Goal: Task Accomplishment & Management: Use online tool/utility

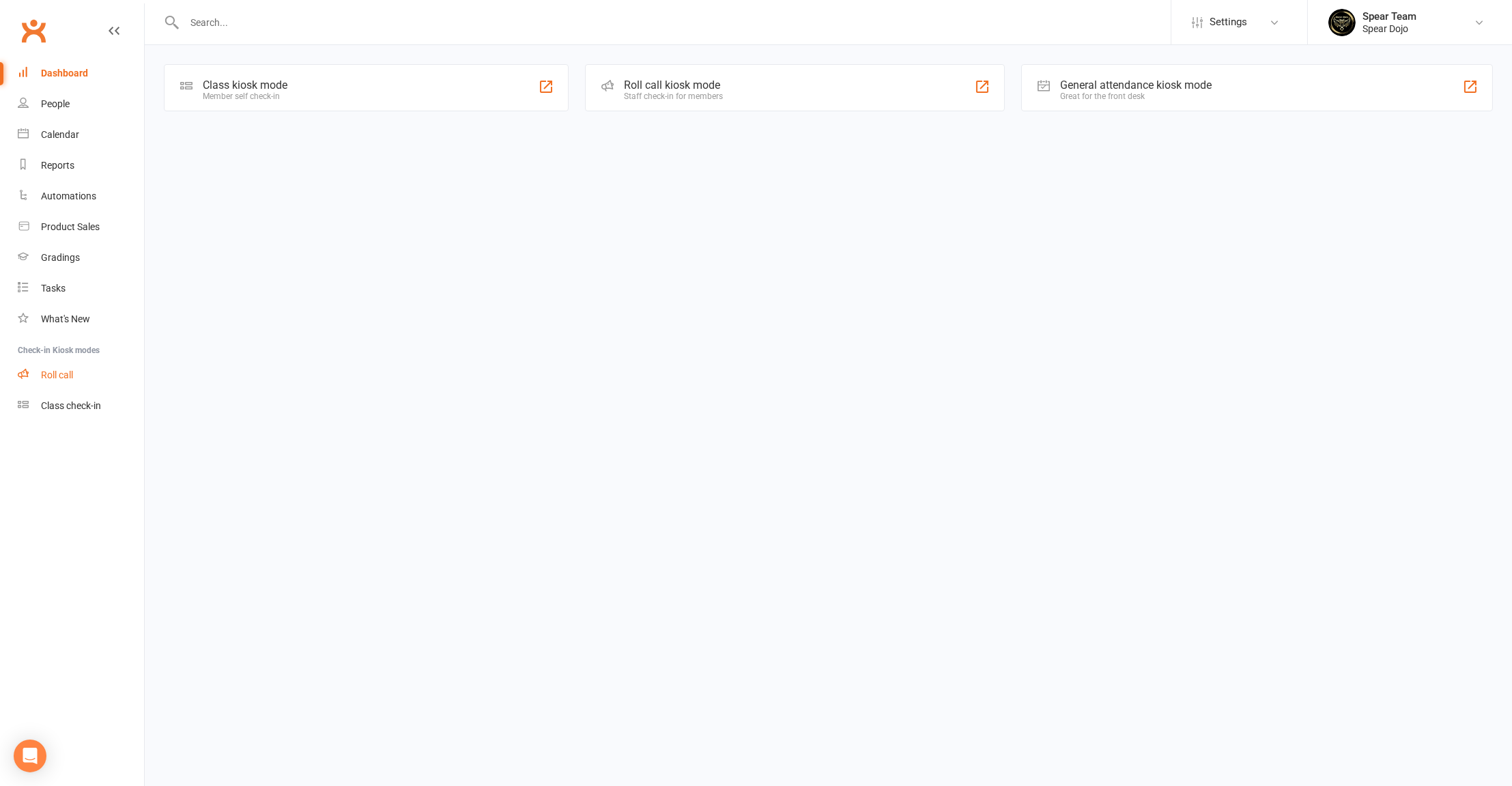
click at [65, 379] on div "Roll call" at bounding box center [57, 375] width 32 height 11
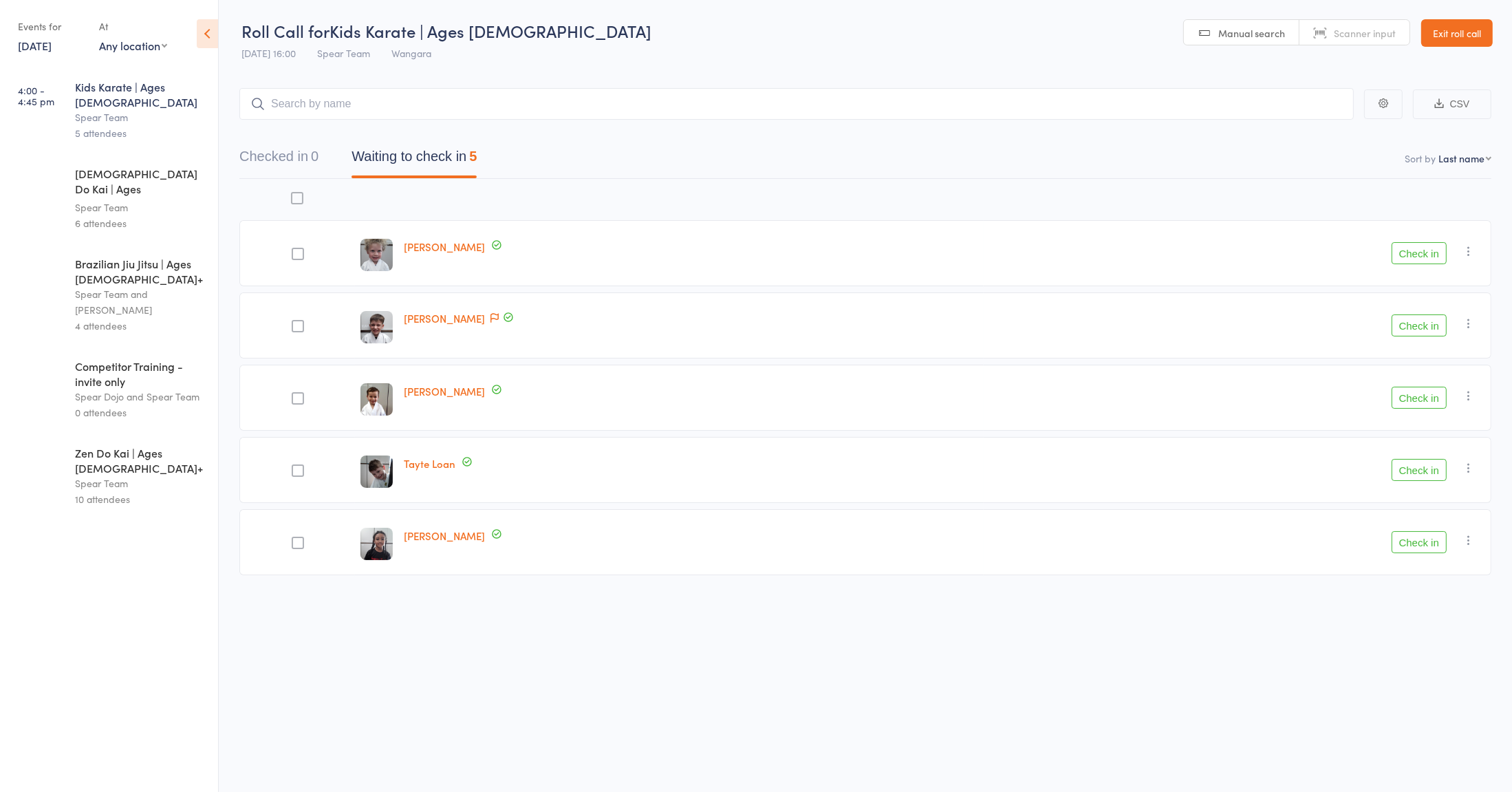
click at [431, 248] on link "[PERSON_NAME]" at bounding box center [444, 247] width 81 height 14
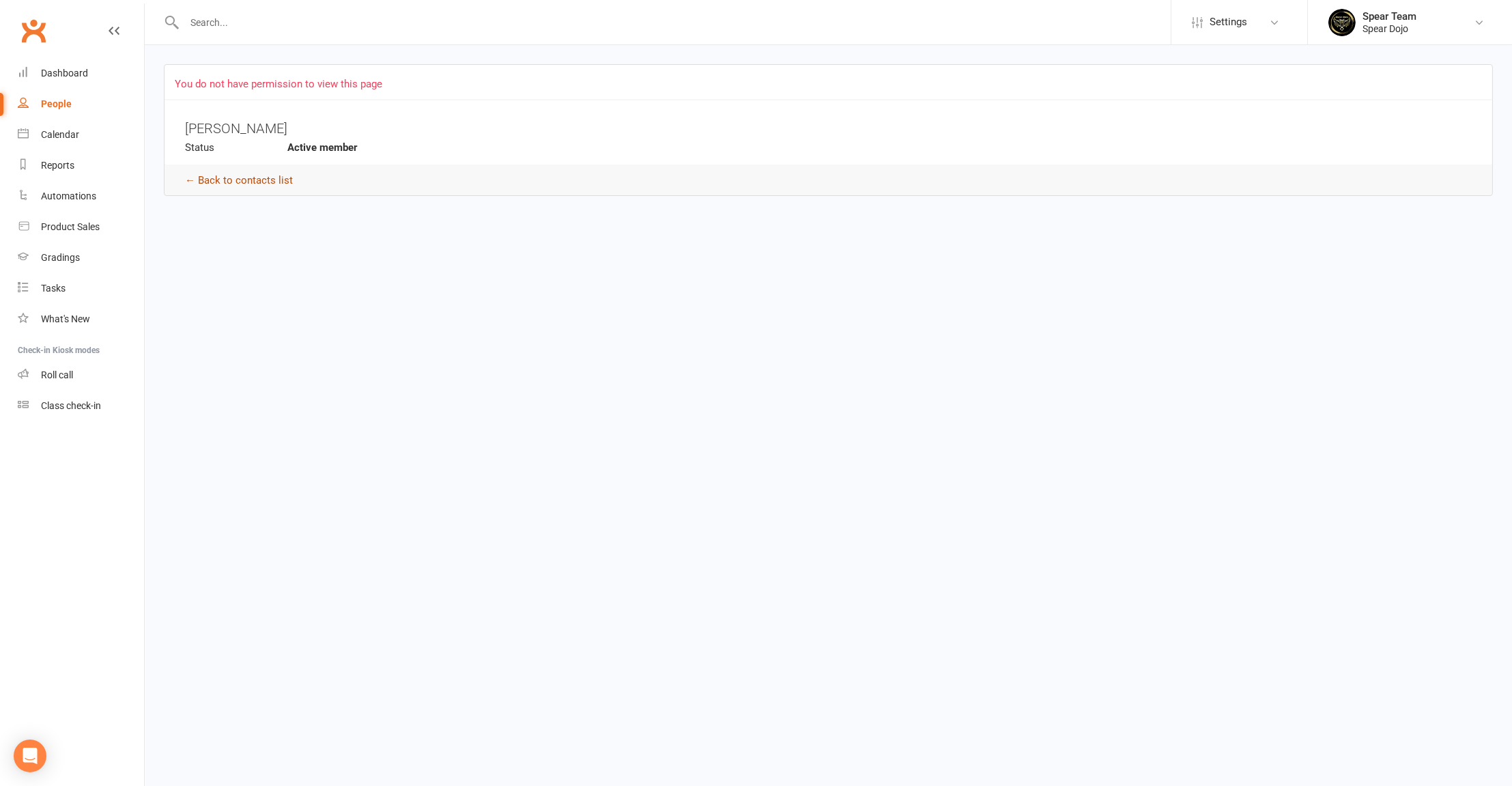
click at [261, 182] on link "← Back to contacts list" at bounding box center [239, 180] width 108 height 12
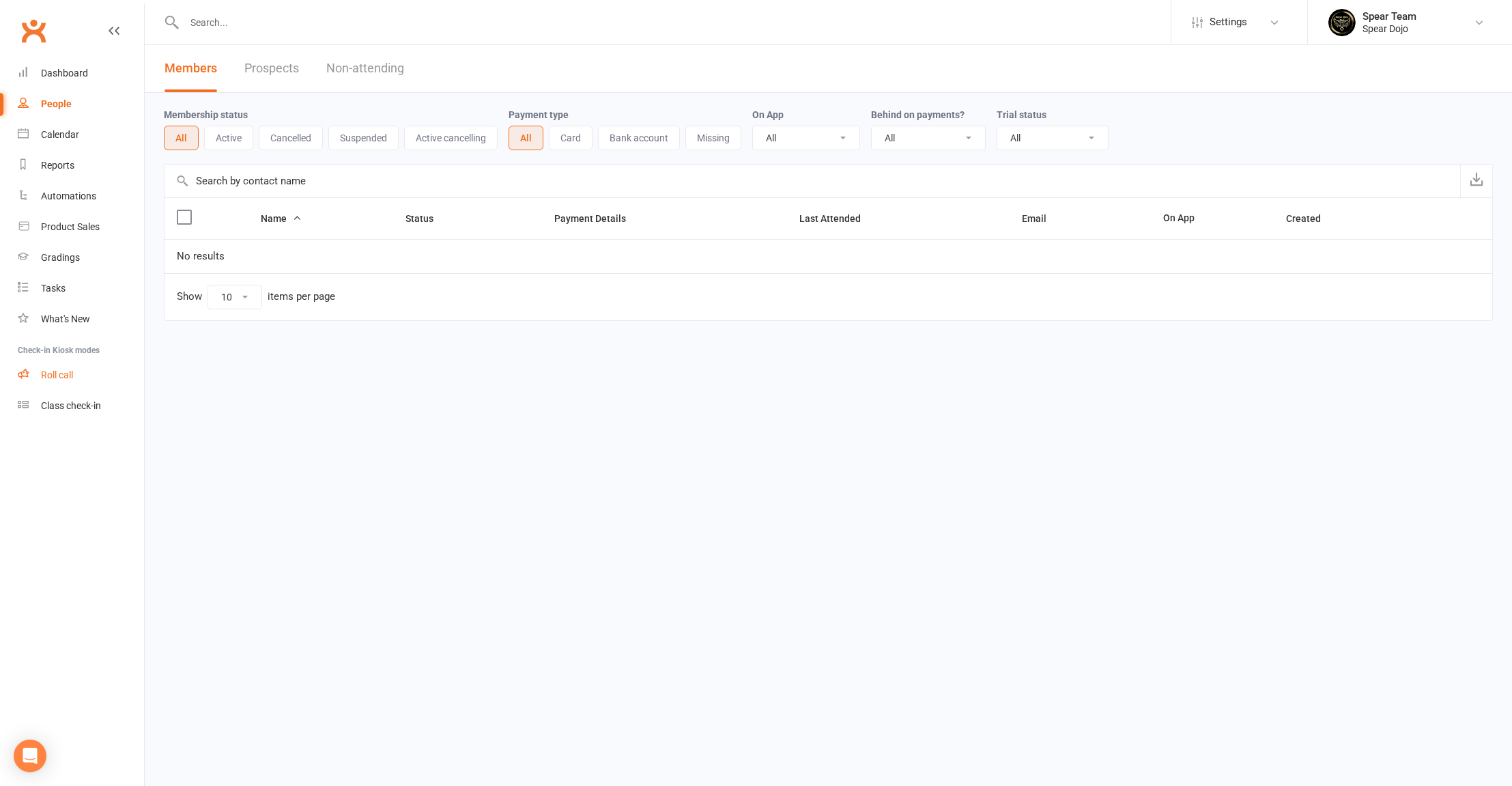
click at [55, 378] on div "Roll call" at bounding box center [57, 375] width 32 height 11
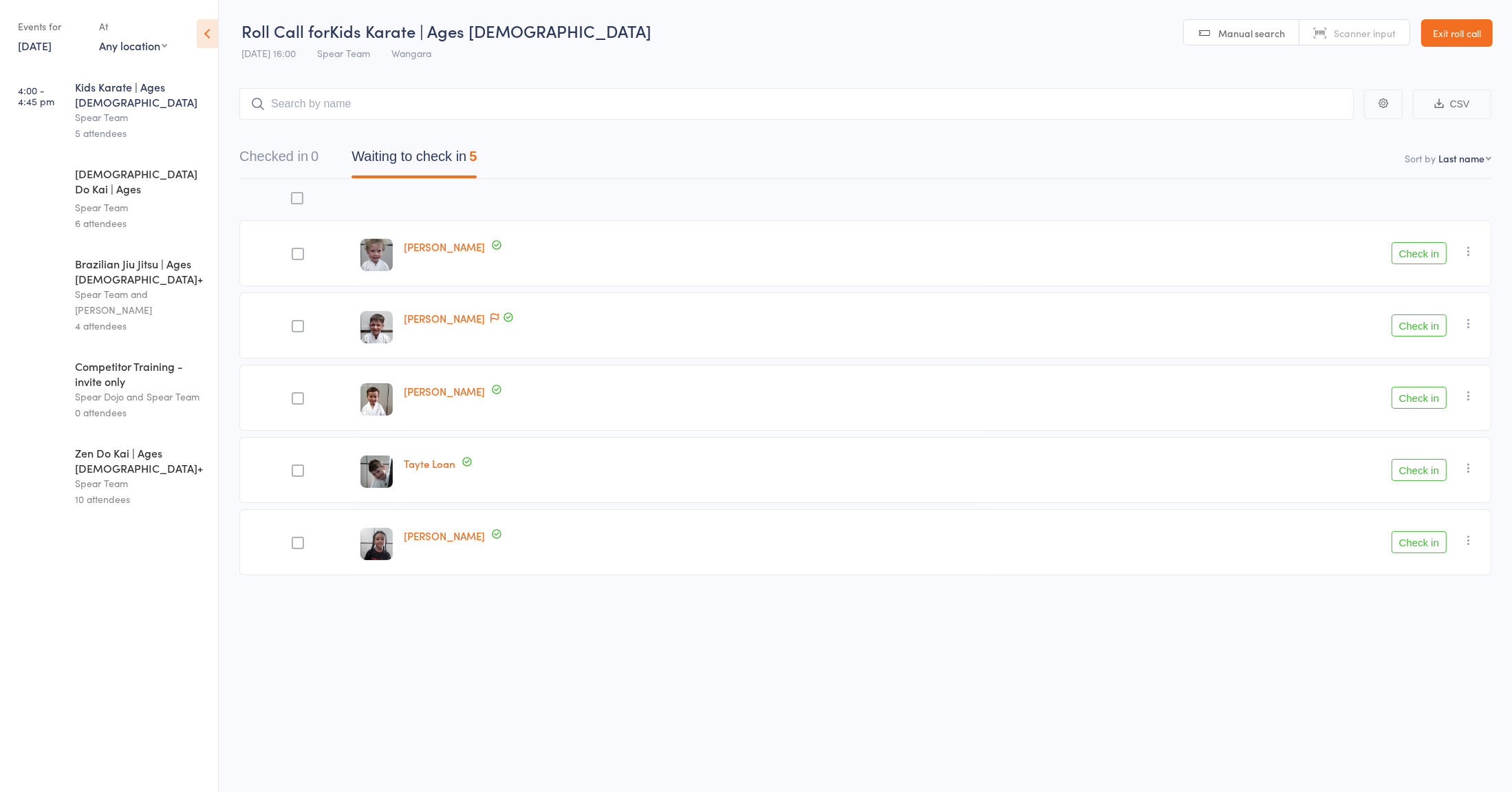
click at [1364, 31] on span "Scanner input" at bounding box center [1364, 33] width 62 height 14
type input "0"
type input "53"
type input "31"
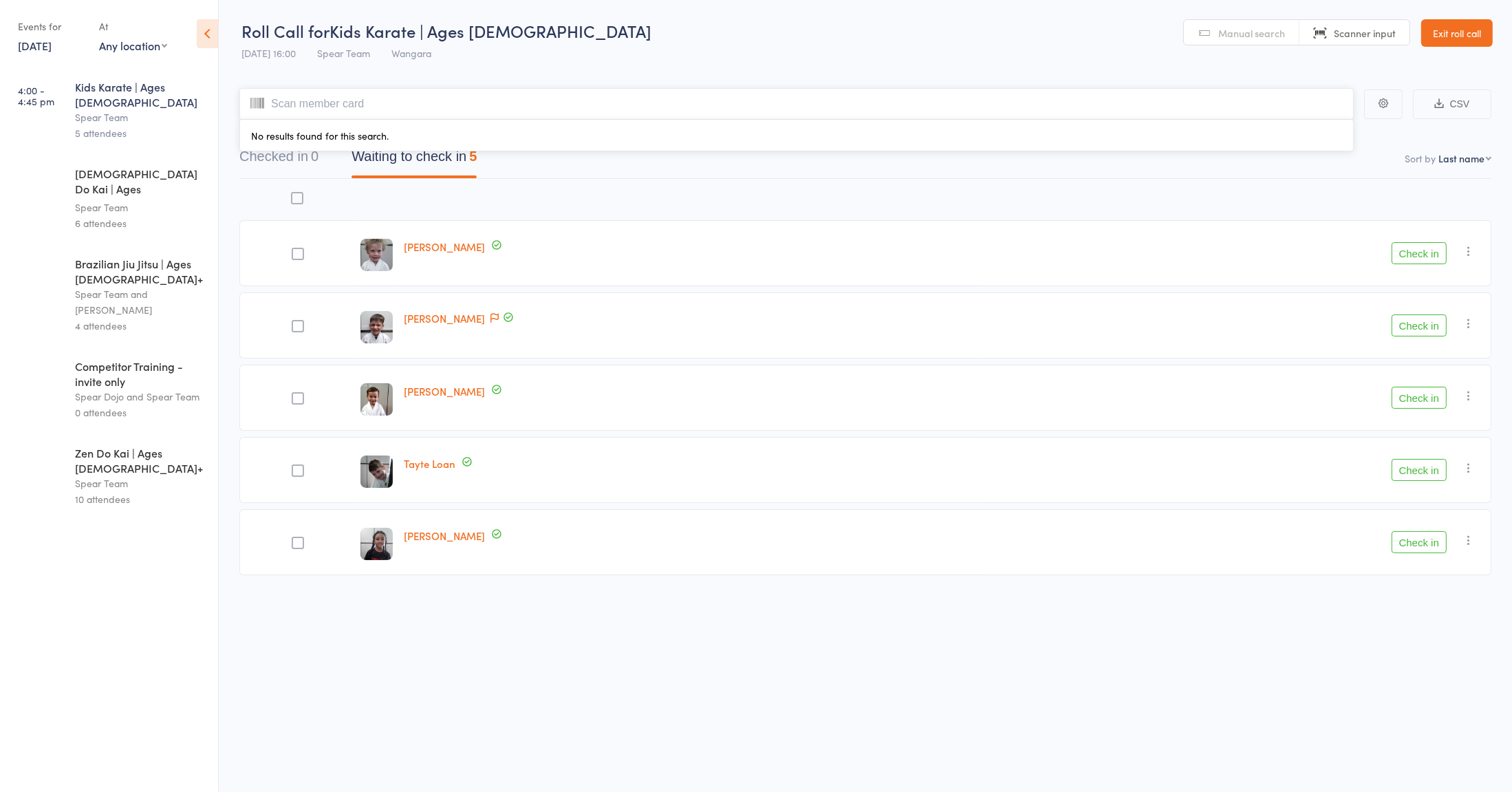
click at [671, 105] on input "search" at bounding box center [797, 103] width 1114 height 31
type input "005"
type input "3"
type input "31"
type input "00"
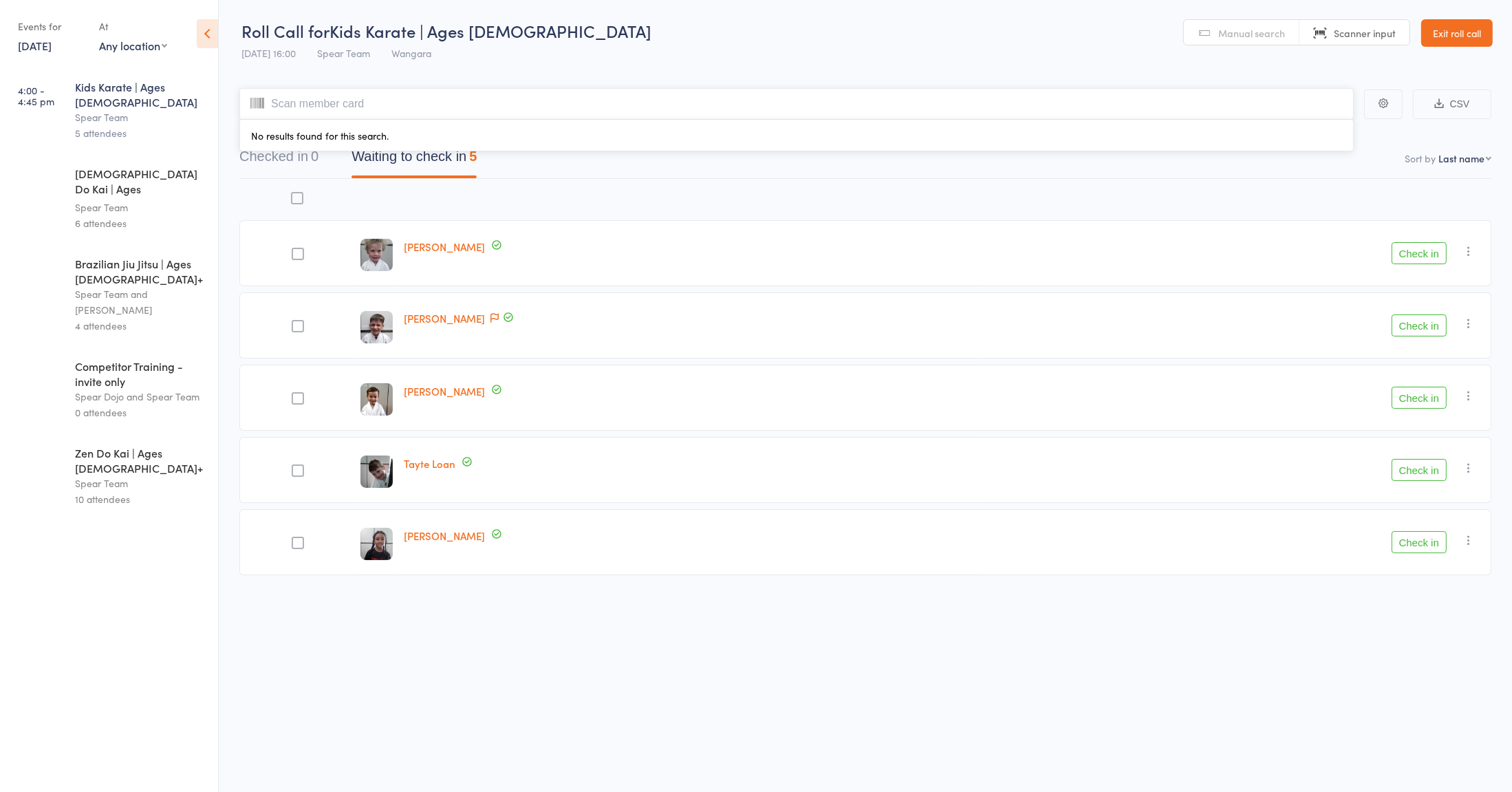
type input "5"
click at [1246, 34] on span "Manual search" at bounding box center [1251, 33] width 67 height 14
click at [624, 104] on input "search" at bounding box center [797, 103] width 1114 height 31
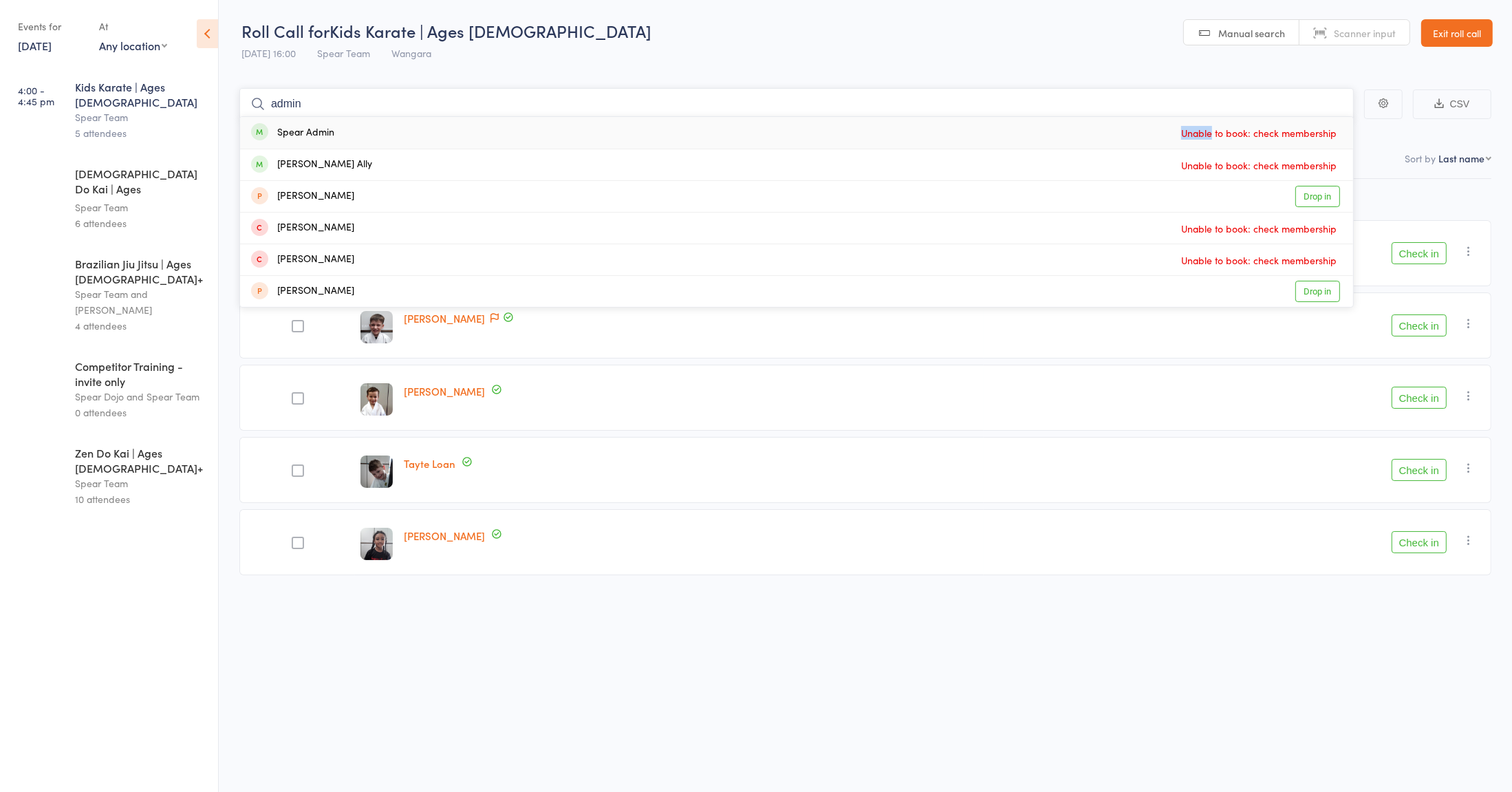
type input "admin"
click at [1090, 176] on div "Momin Ally Unable to book: check membership" at bounding box center [796, 165] width 1113 height 31
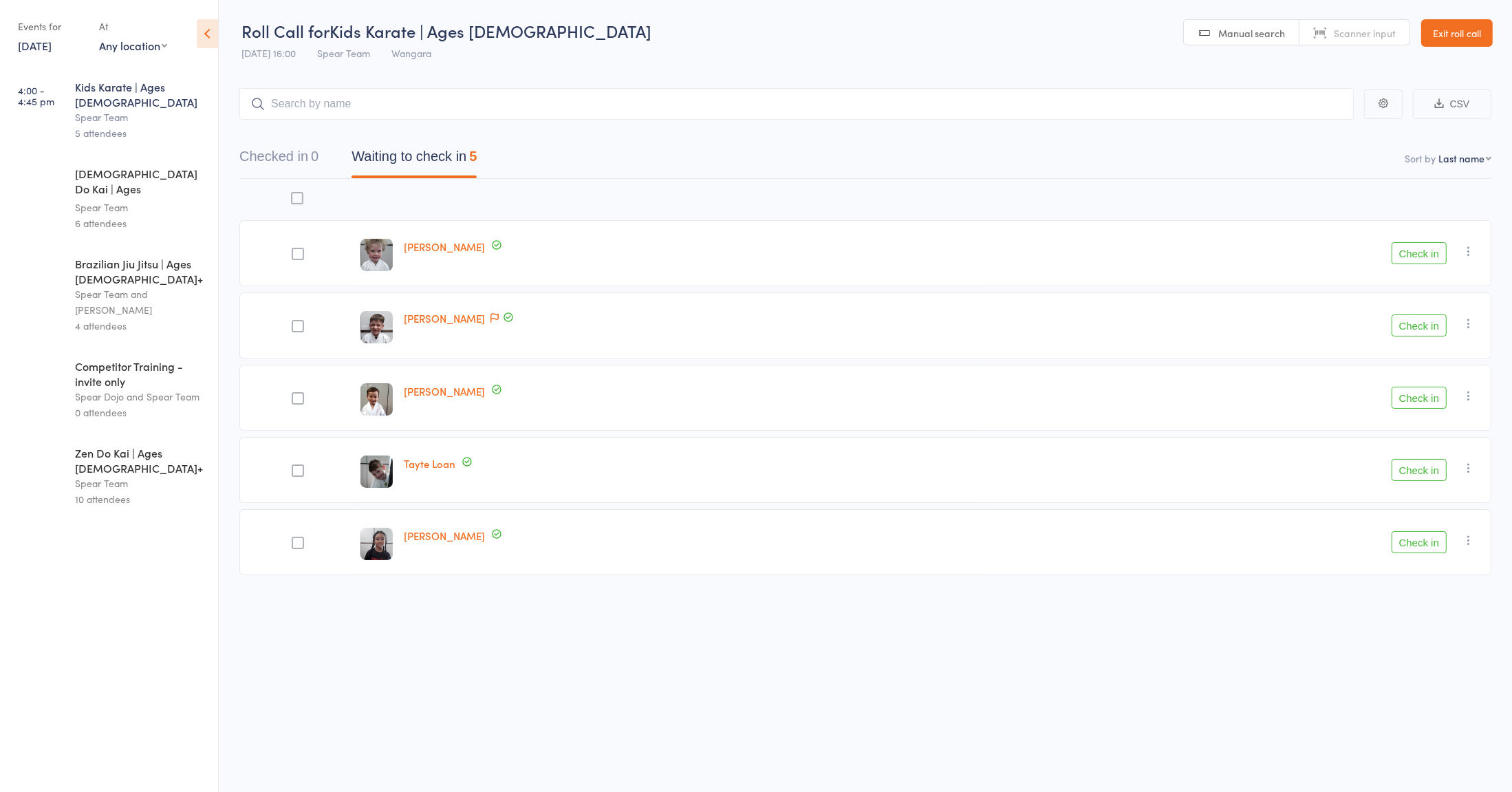
click at [1457, 34] on link "Exit roll call" at bounding box center [1456, 33] width 71 height 27
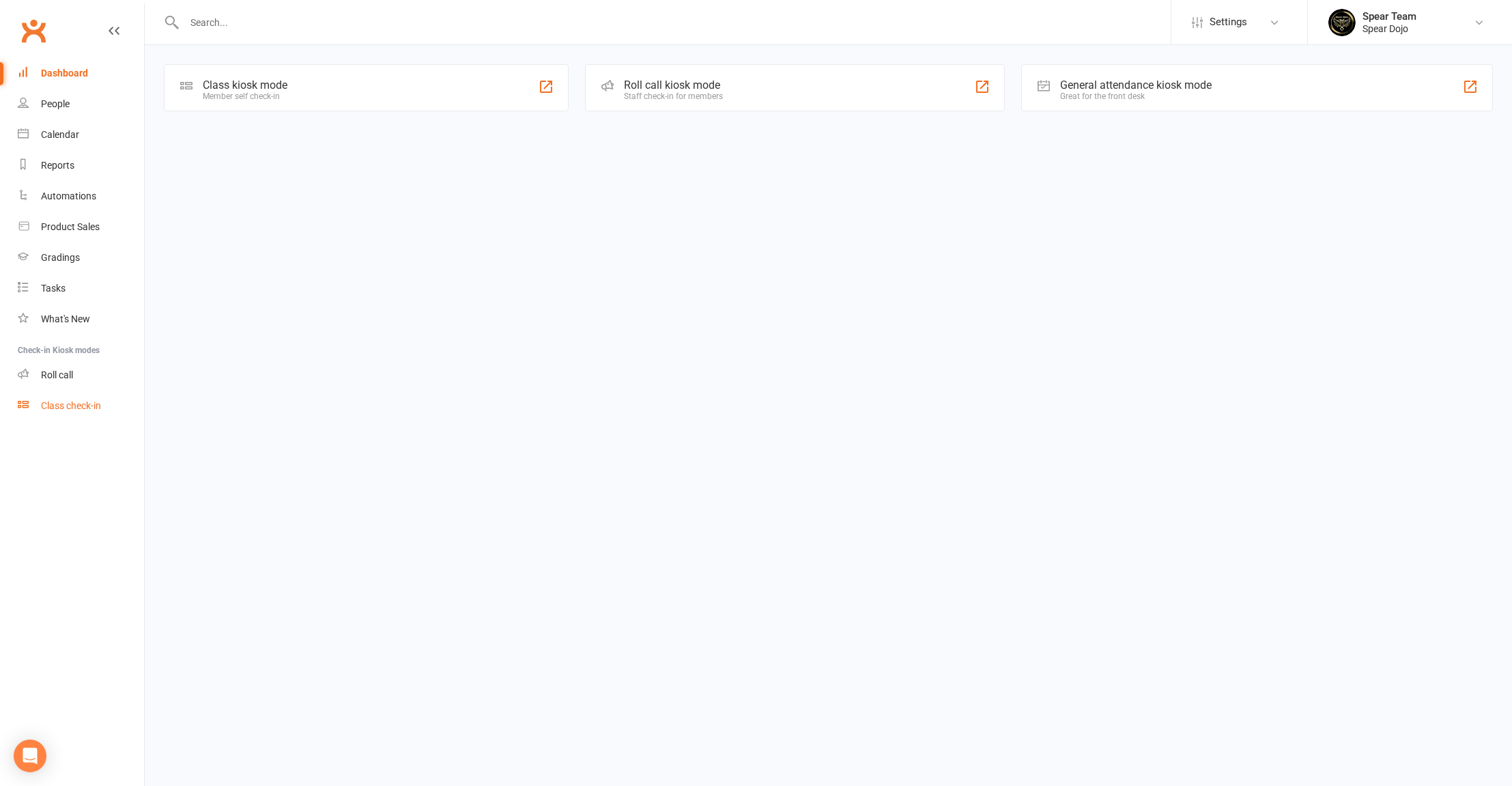
click at [79, 413] on link "Class check-in" at bounding box center [81, 406] width 126 height 31
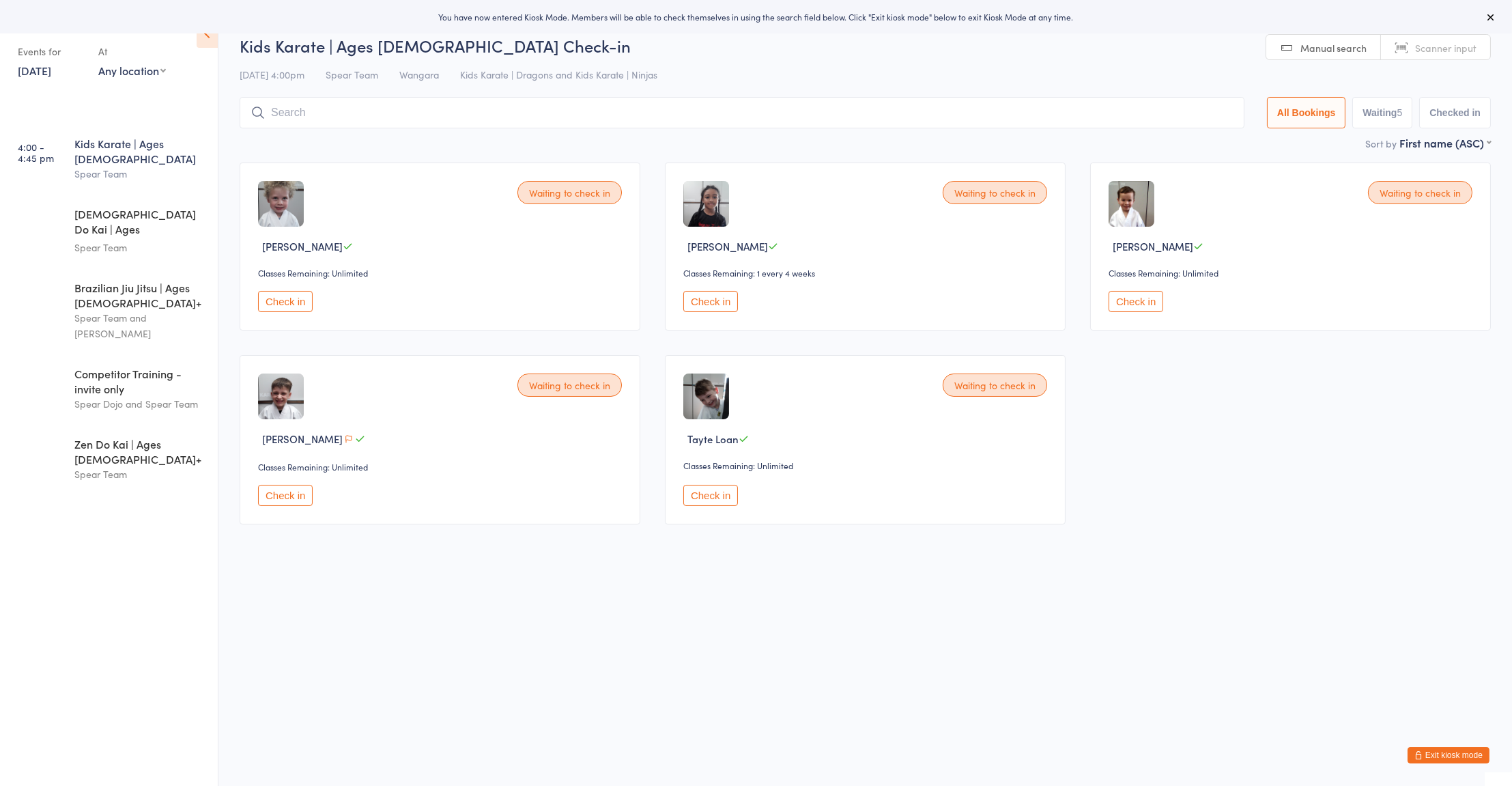
click at [1432, 47] on span "Scanner input" at bounding box center [1445, 48] width 61 height 14
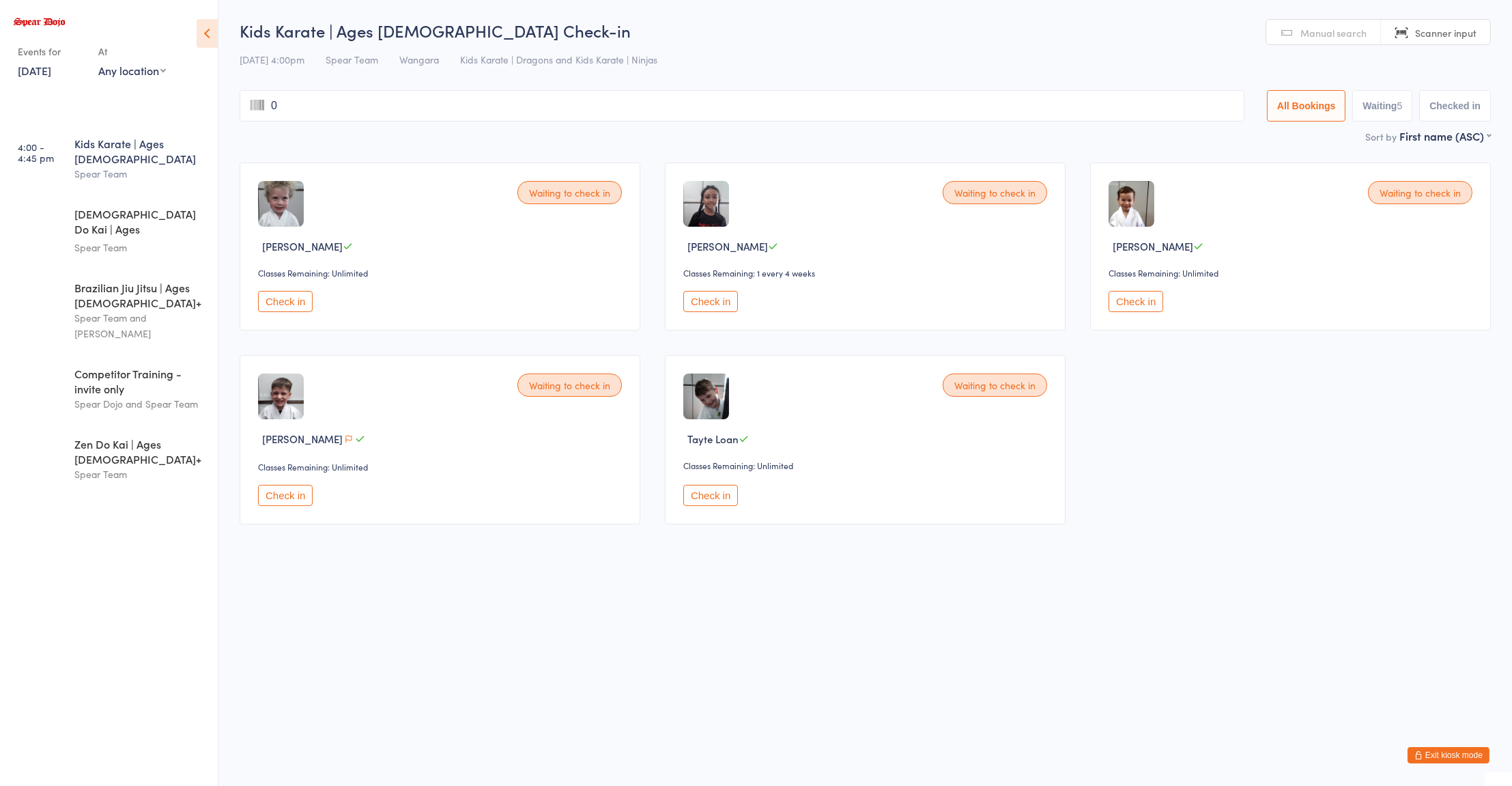
type input "00"
type input "5"
click at [397, 436] on div "[PERSON_NAME]" at bounding box center [442, 439] width 368 height 16
click at [347, 441] on icon "button" at bounding box center [348, 438] width 9 height 9
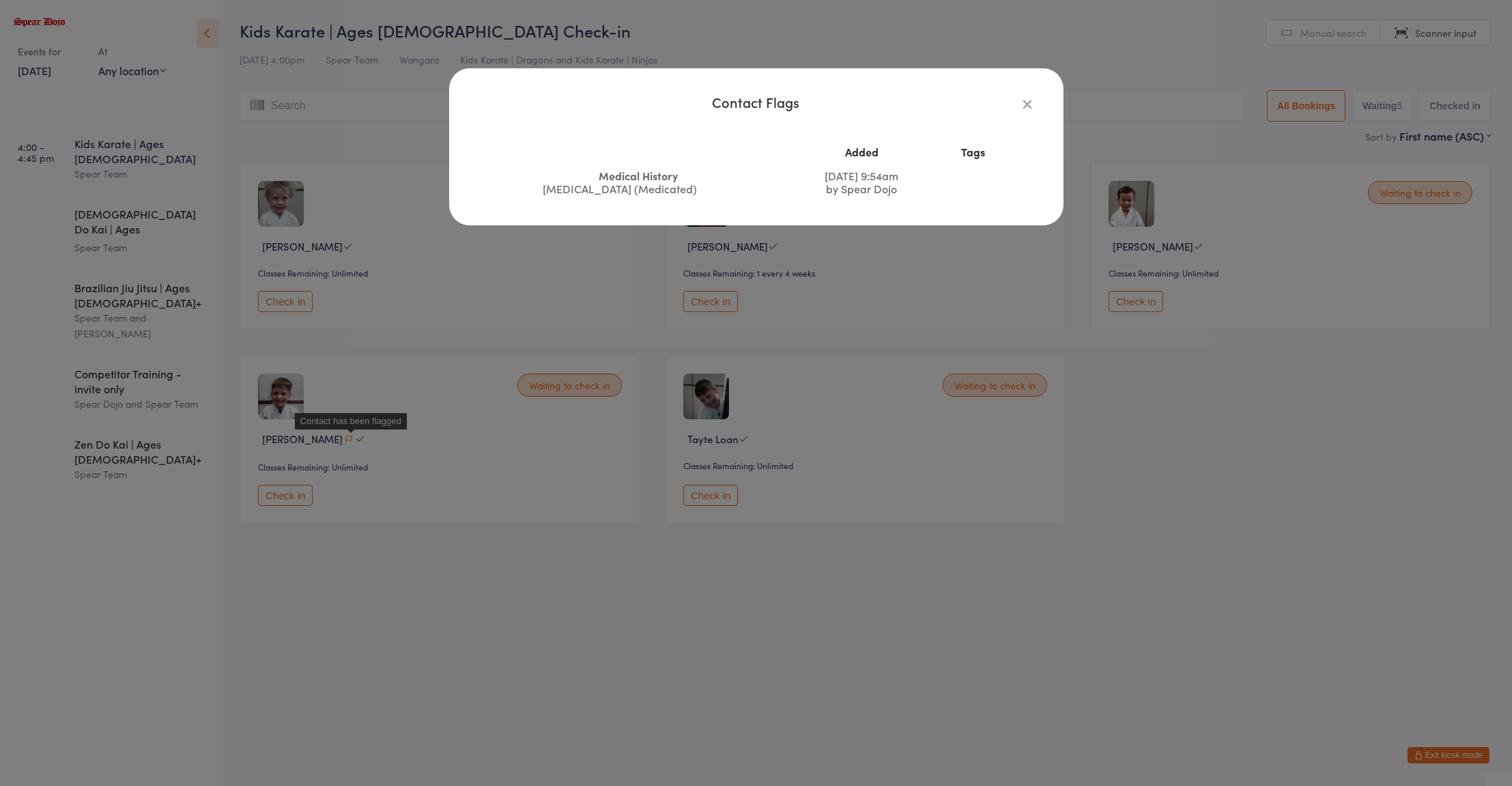
click at [1032, 107] on icon "button" at bounding box center [1028, 103] width 15 height 15
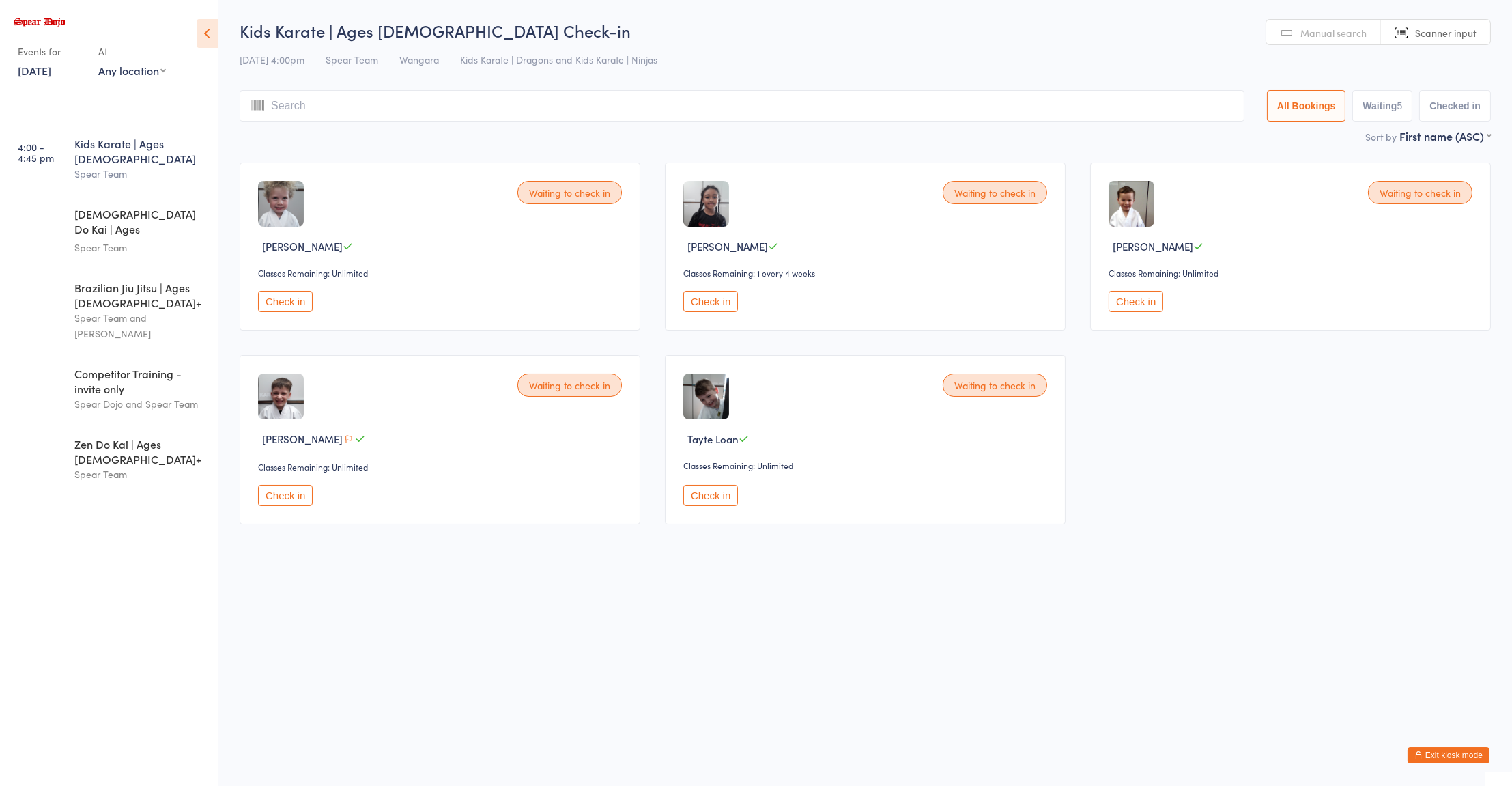
click at [1446, 755] on button "Exit kiosk mode" at bounding box center [1447, 755] width 82 height 16
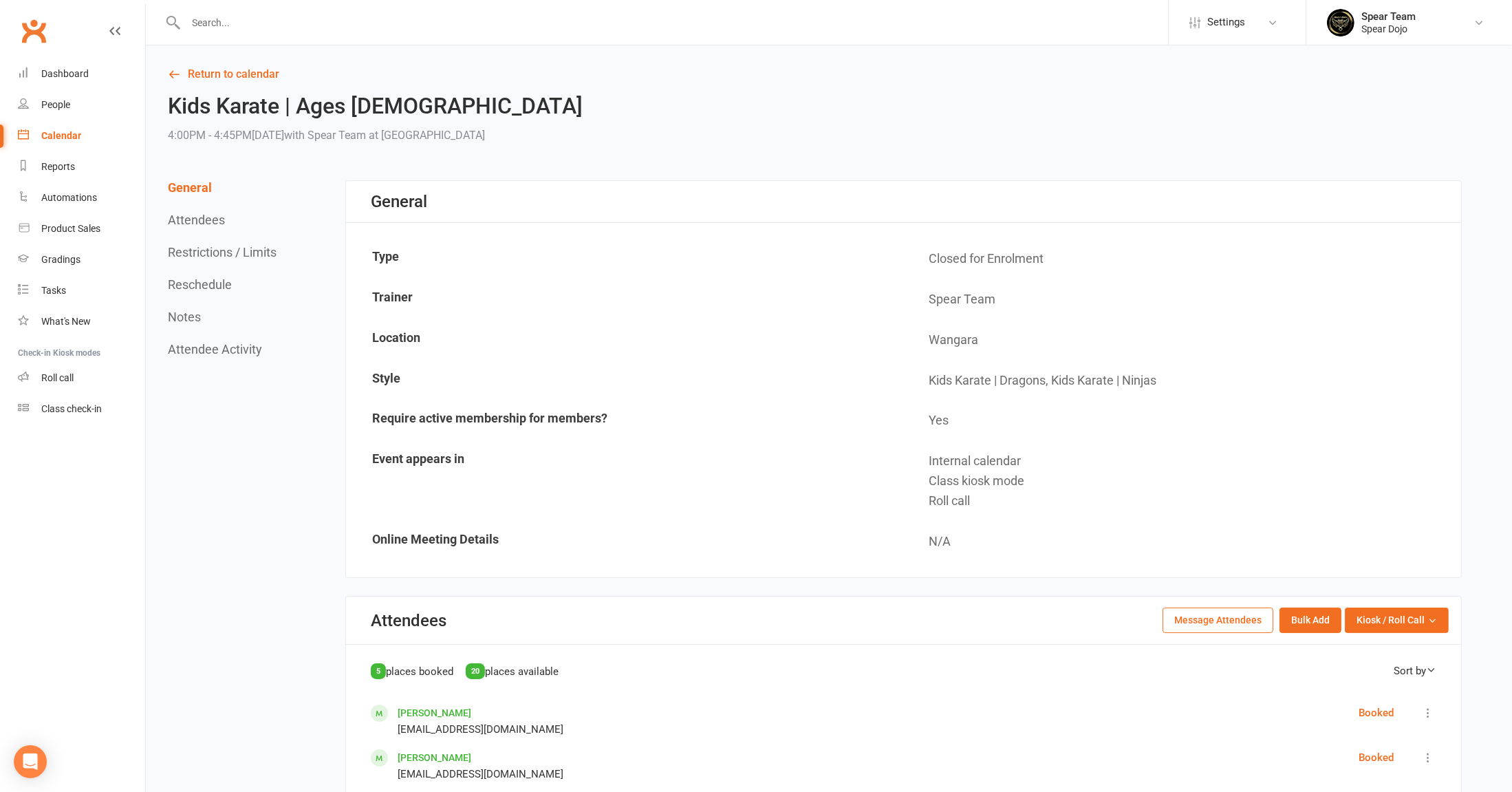
click at [1333, 463] on div "Internal calendar" at bounding box center [1190, 461] width 522 height 20
click at [107, 377] on div "General attendance" at bounding box center [83, 378] width 84 height 11
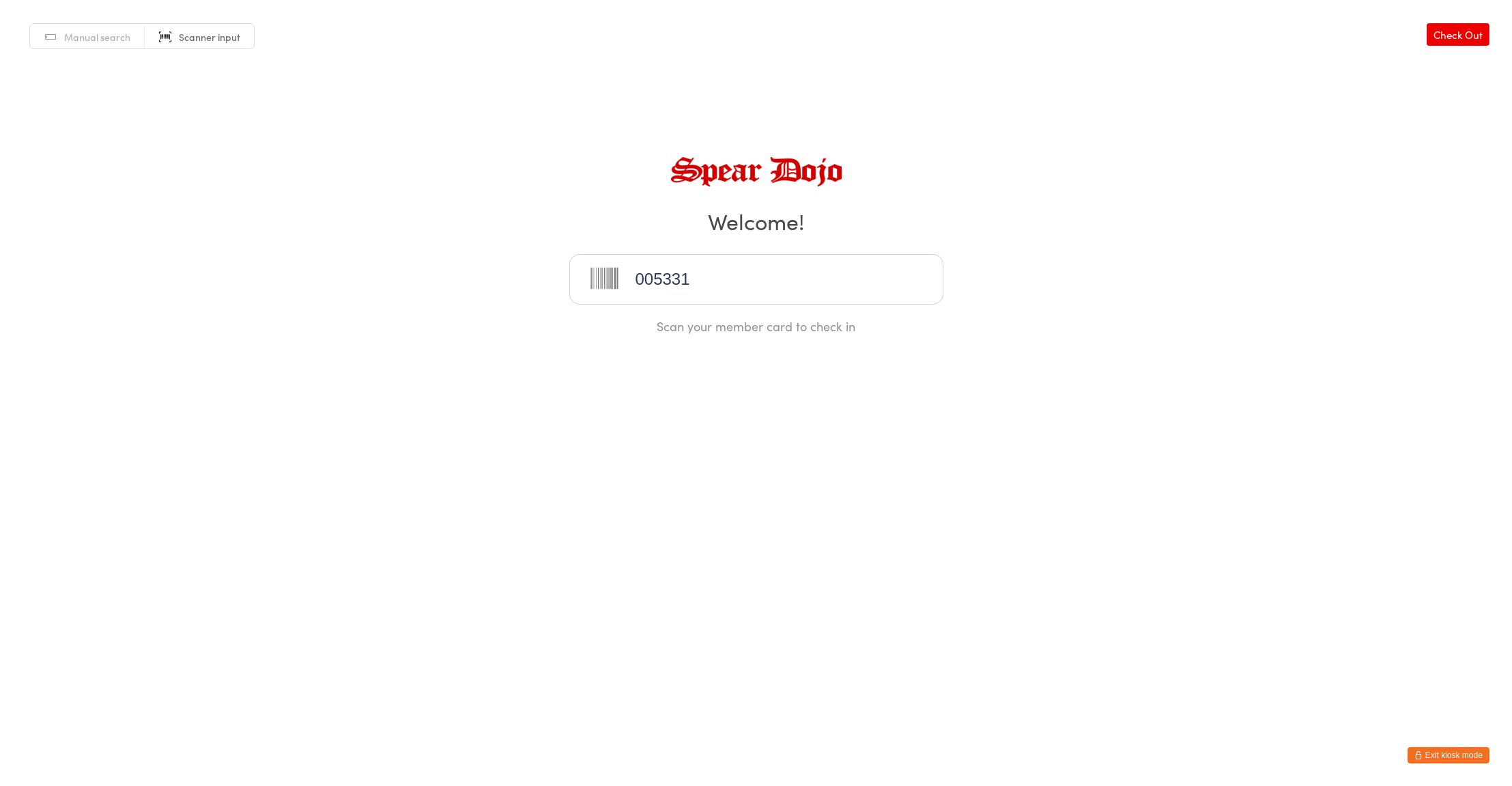
type input "005331"
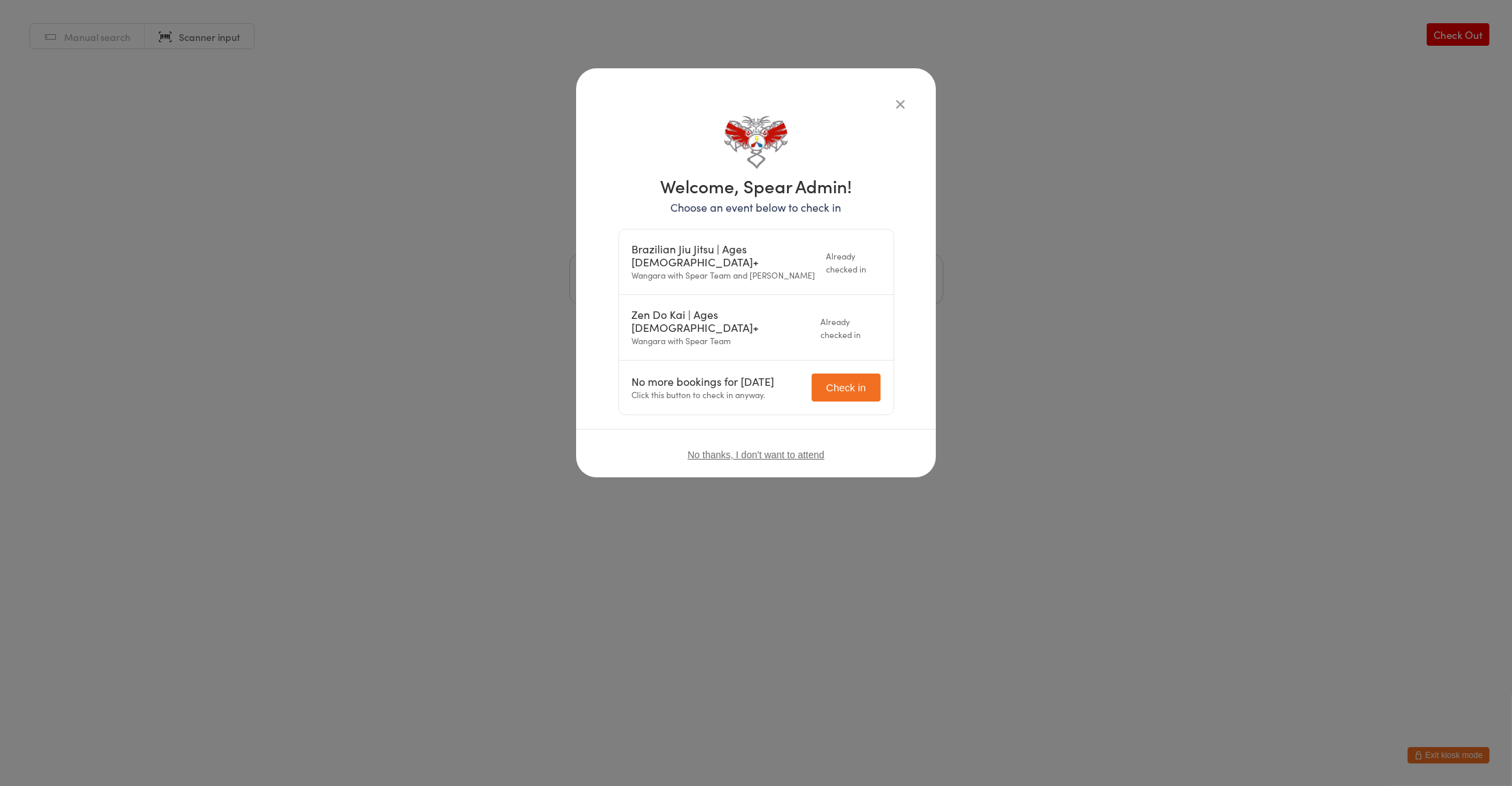
click at [793, 449] on span "No thanks, I don't want to attend" at bounding box center [756, 455] width 137 height 11
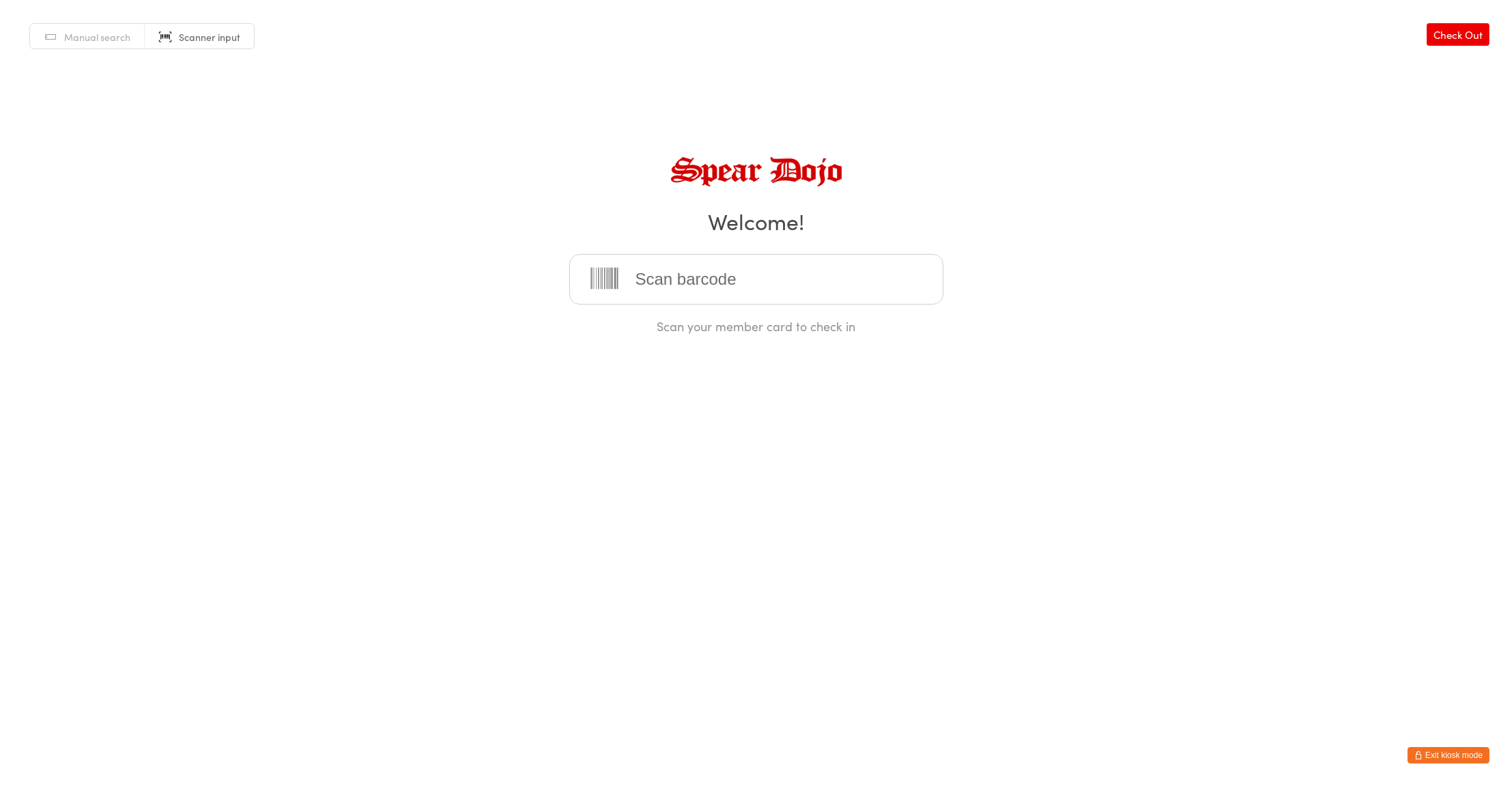
click at [1458, 41] on link "Check Out" at bounding box center [1458, 34] width 63 height 23
type input "005331"
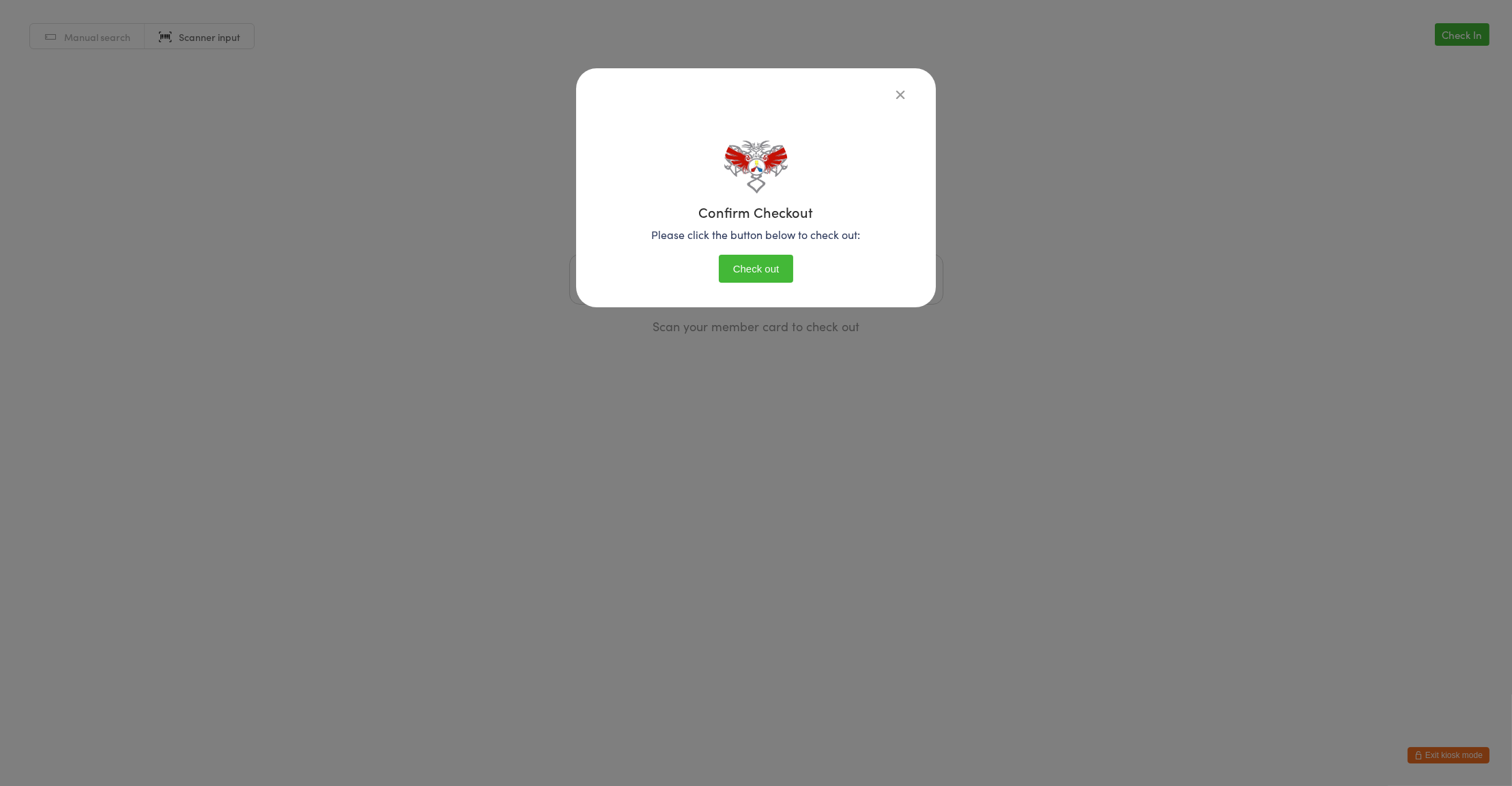
click at [768, 271] on button "Check out" at bounding box center [756, 268] width 75 height 28
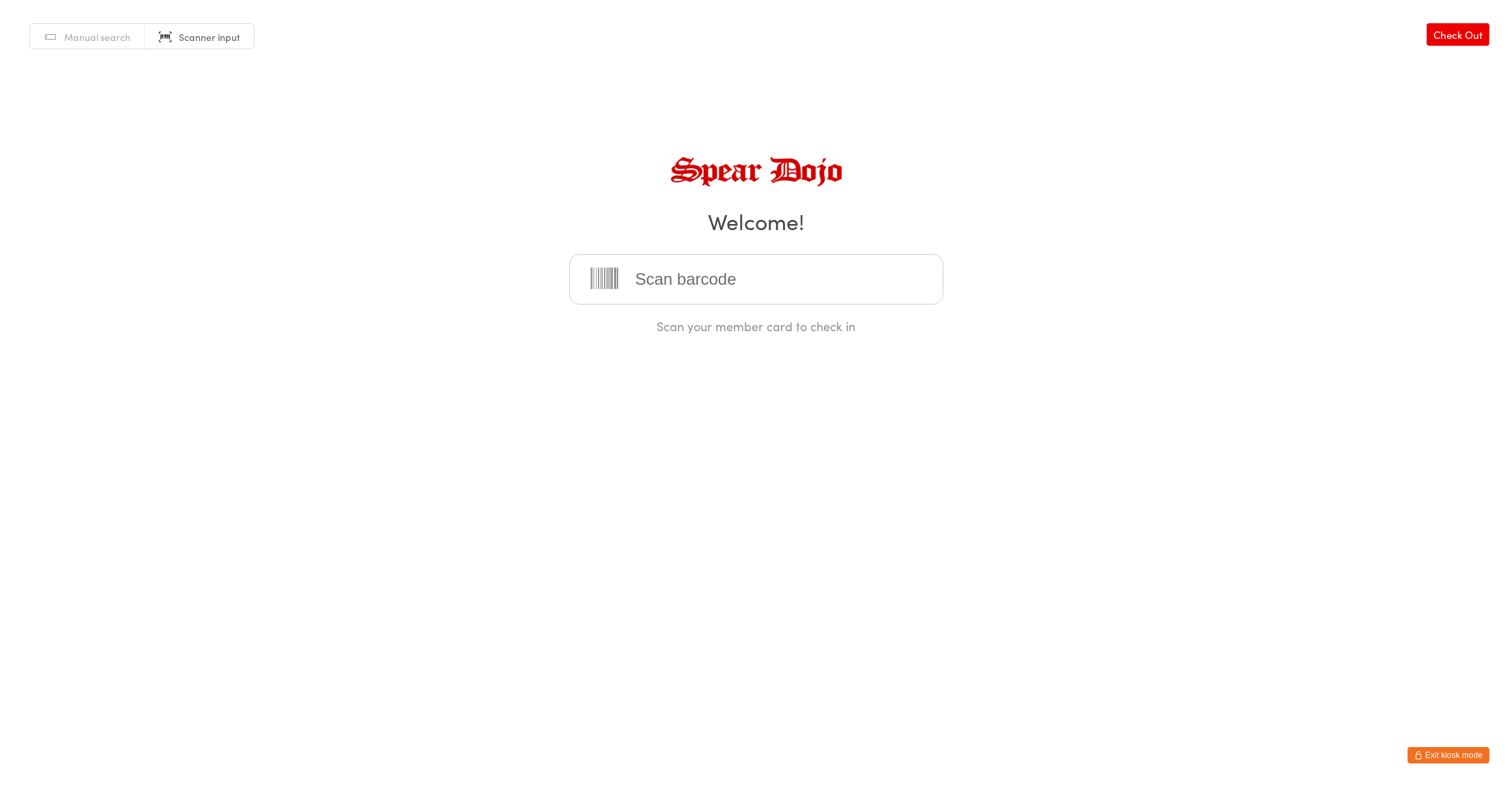
click at [1316, 370] on html "You have now entered Kiosk Mode. Members will be able to check themselves in us…" at bounding box center [756, 393] width 1512 height 786
click at [1451, 758] on button "Exit kiosk mode" at bounding box center [1447, 755] width 82 height 16
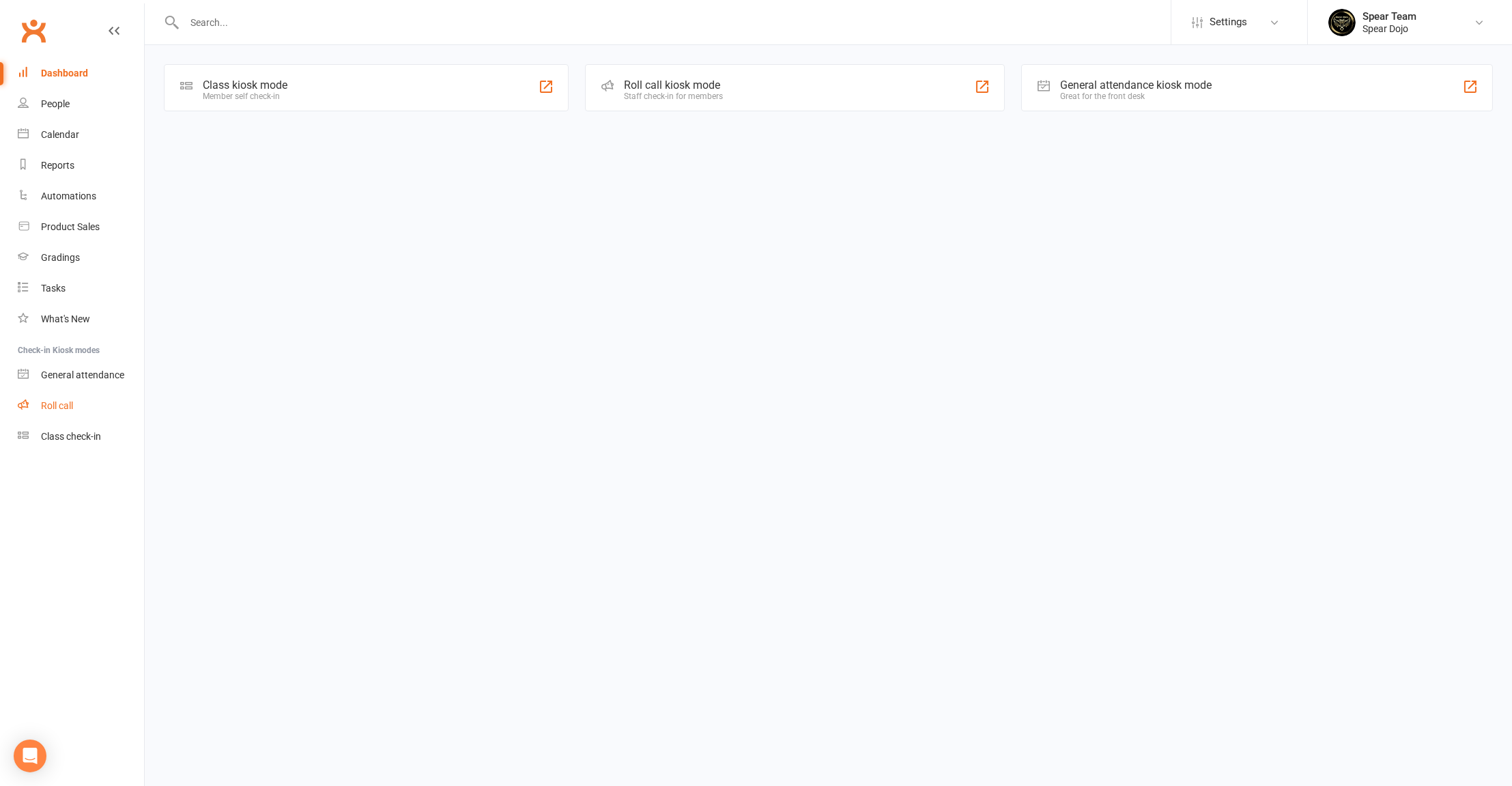
click at [61, 410] on div "Roll call" at bounding box center [57, 405] width 32 height 11
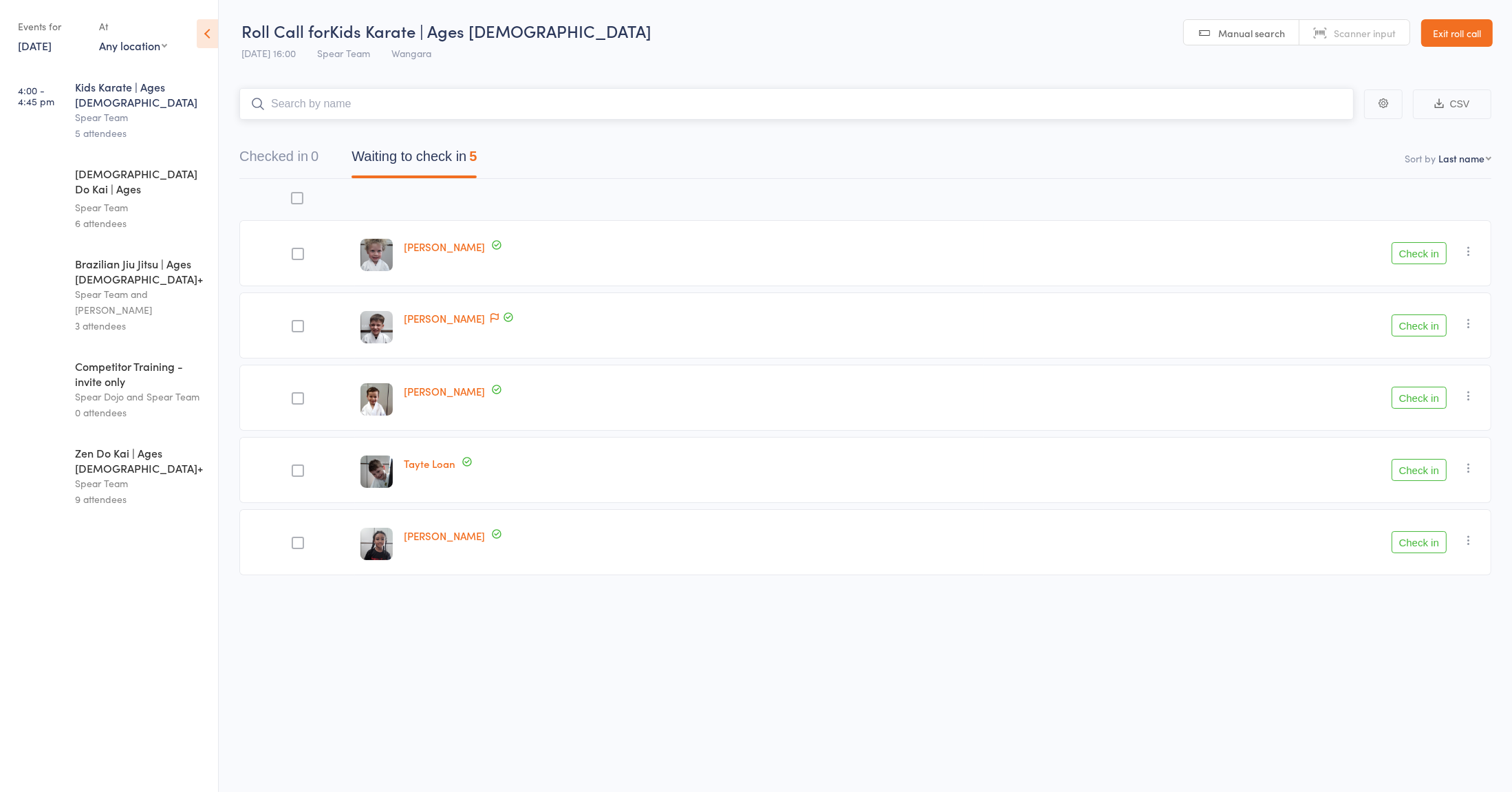
click at [533, 108] on input "search" at bounding box center [797, 103] width 1114 height 31
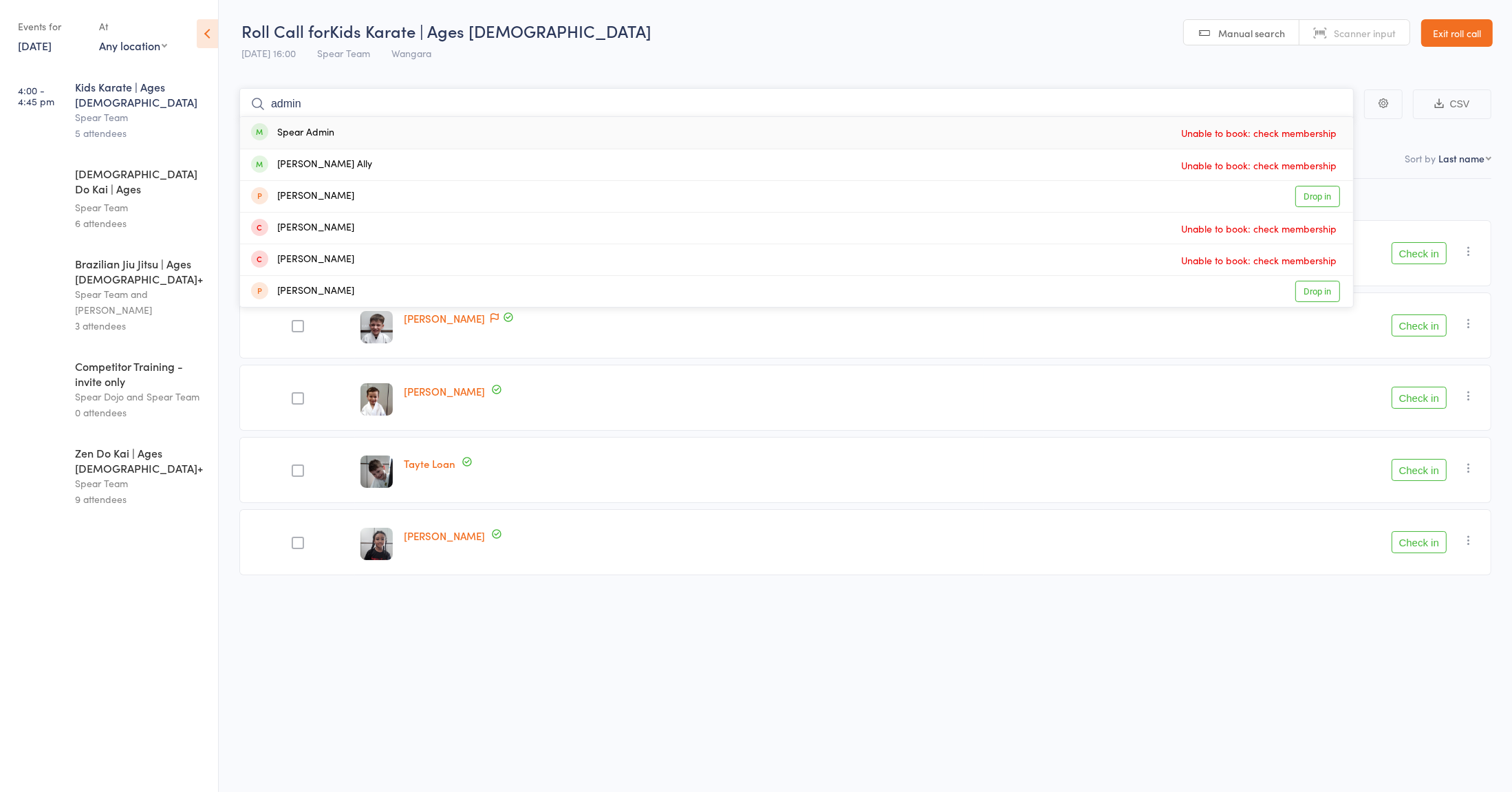
type input "admin"
click at [1461, 33] on link "Exit roll call" at bounding box center [1456, 33] width 71 height 27
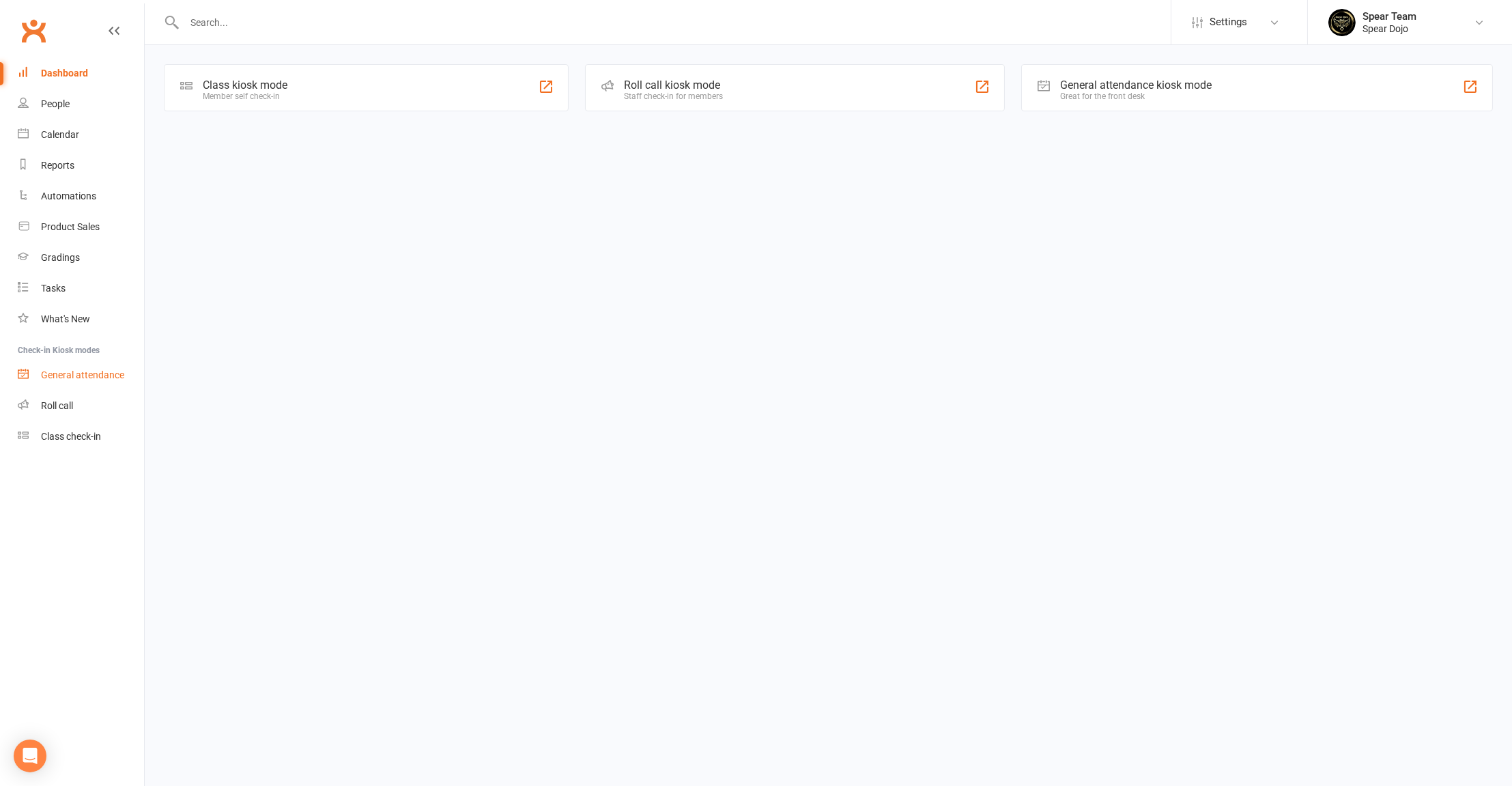
click at [103, 378] on div "General attendance" at bounding box center [82, 375] width 83 height 11
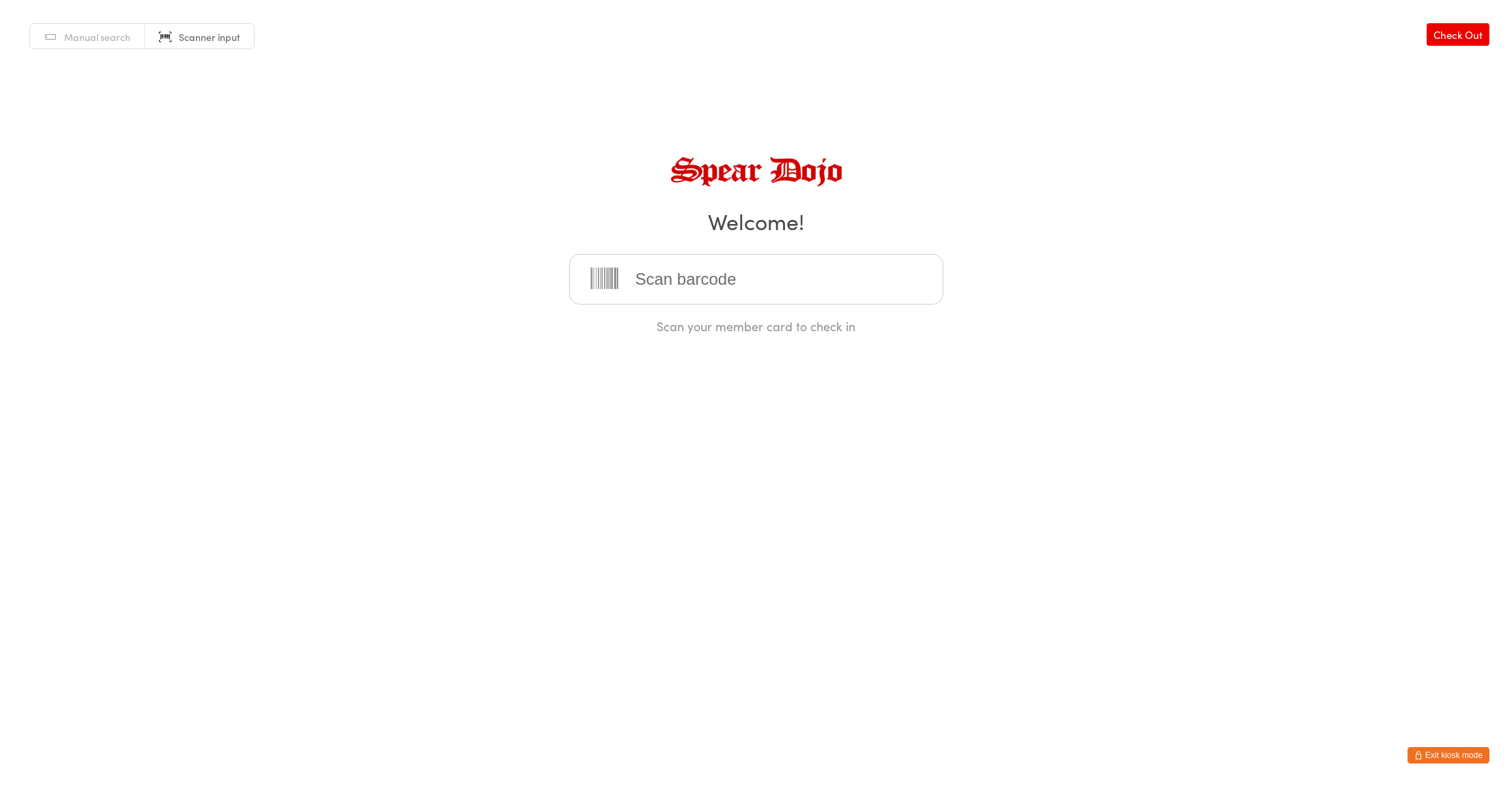
click at [87, 35] on span "Manual search" at bounding box center [97, 37] width 66 height 14
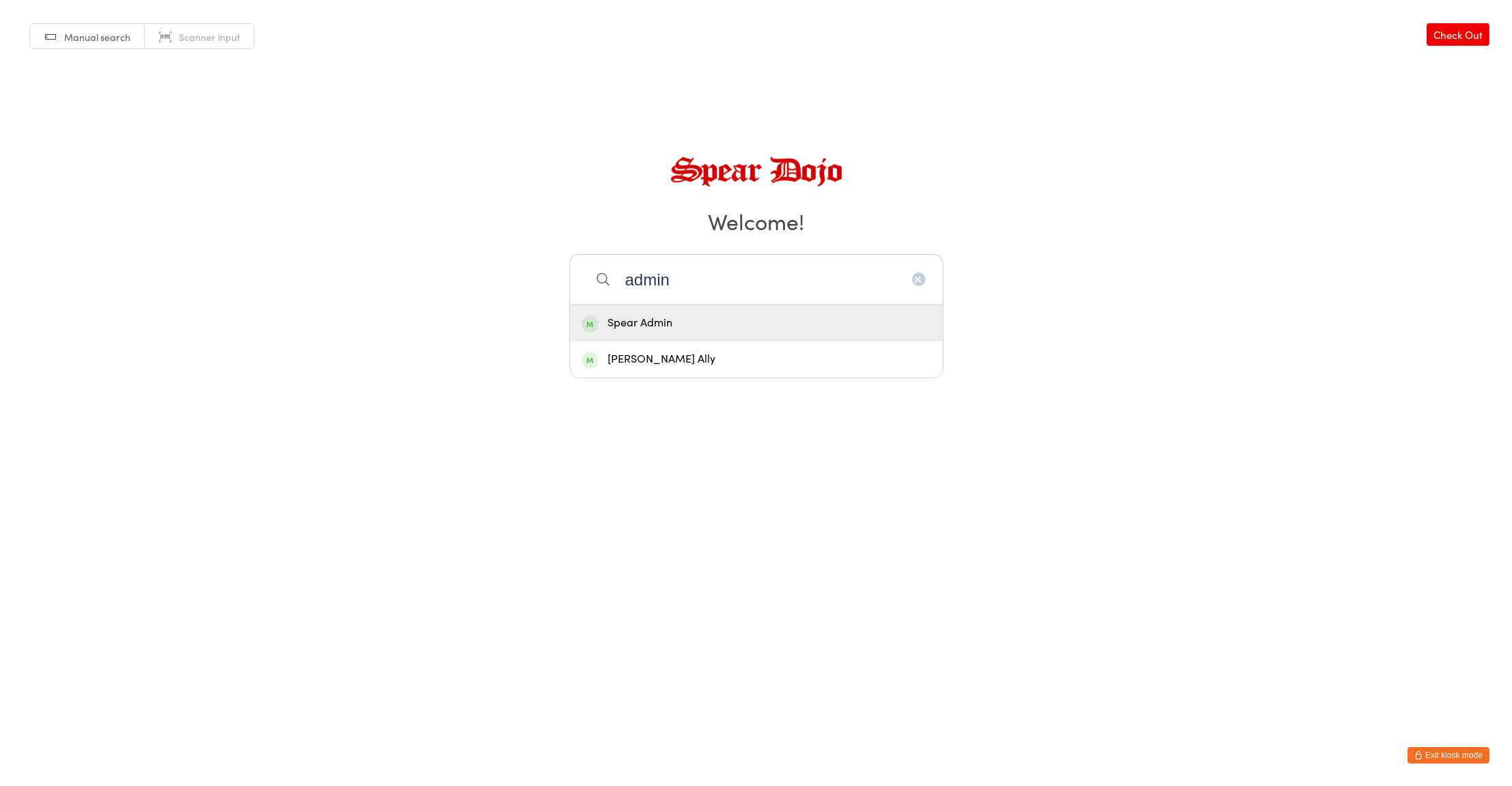
type input "admin"
click at [668, 327] on div "Spear Admin" at bounding box center [756, 323] width 350 height 19
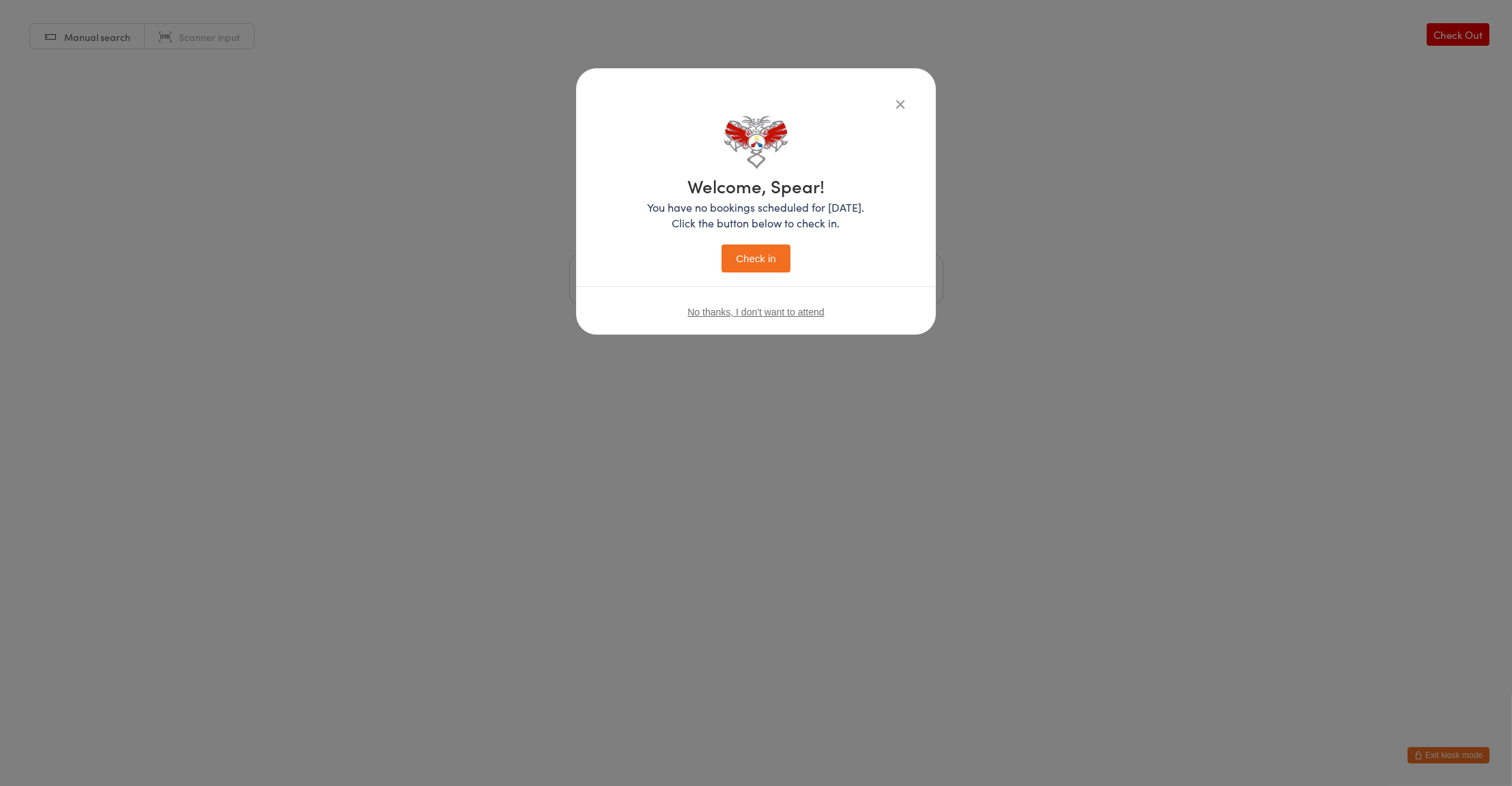
click at [758, 256] on button "Check in" at bounding box center [756, 258] width 68 height 28
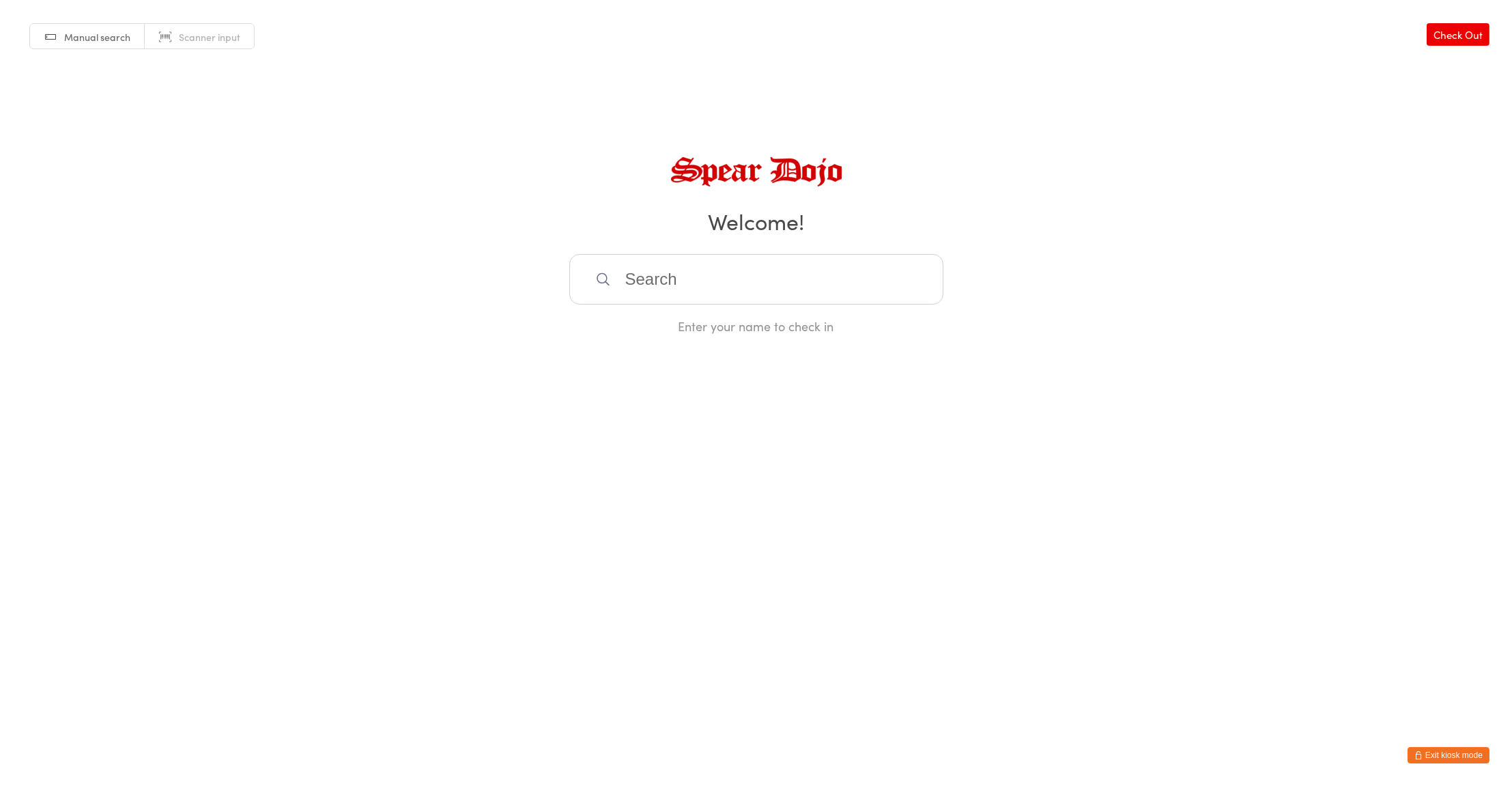
click at [202, 38] on span "Scanner input" at bounding box center [209, 37] width 61 height 14
type input "005331"
click at [1451, 754] on button "Exit kiosk mode" at bounding box center [1447, 755] width 82 height 16
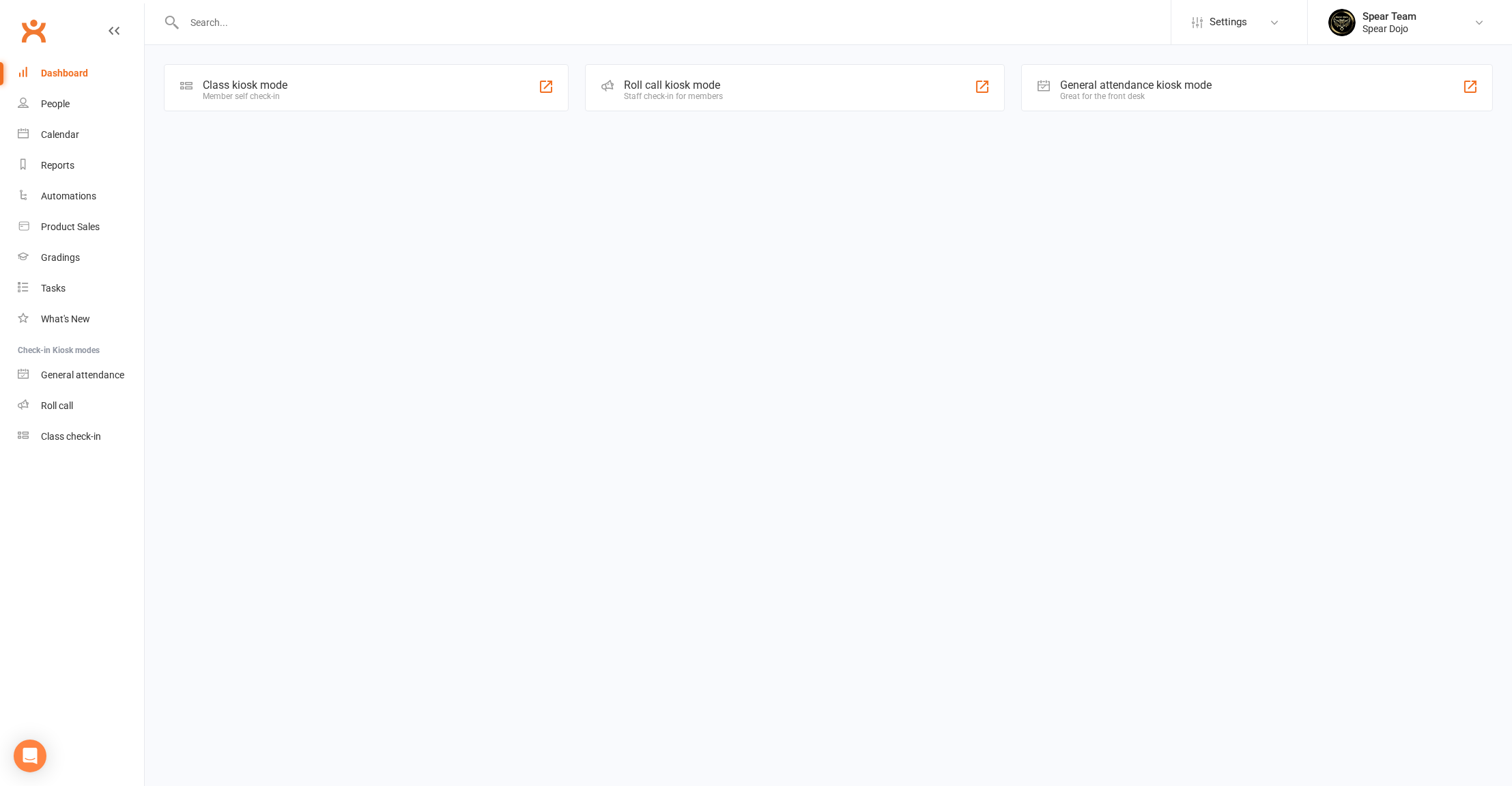
click at [361, 91] on div "Class kiosk mode Member self check-in" at bounding box center [366, 88] width 405 height 47
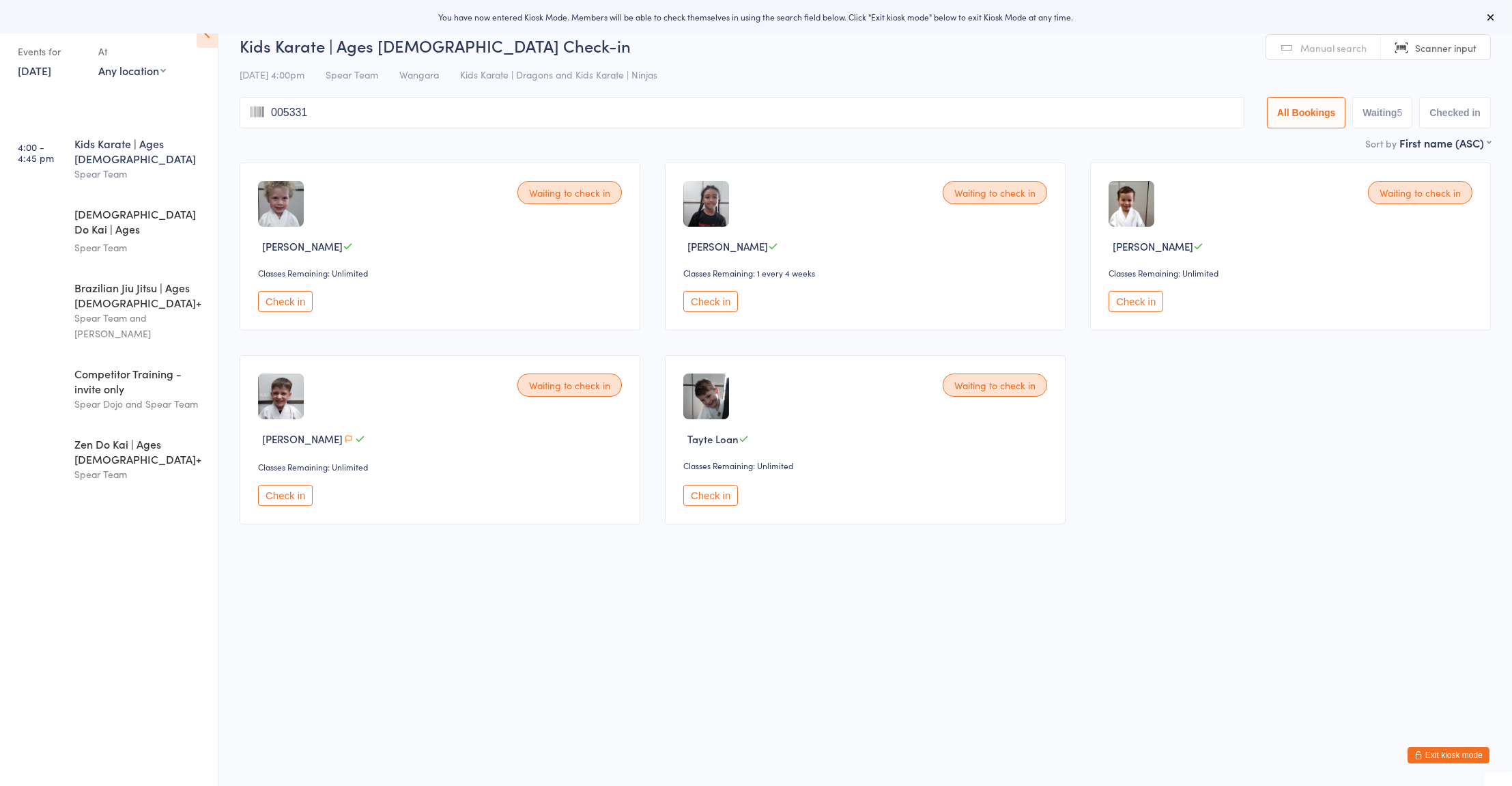
type input "005331"
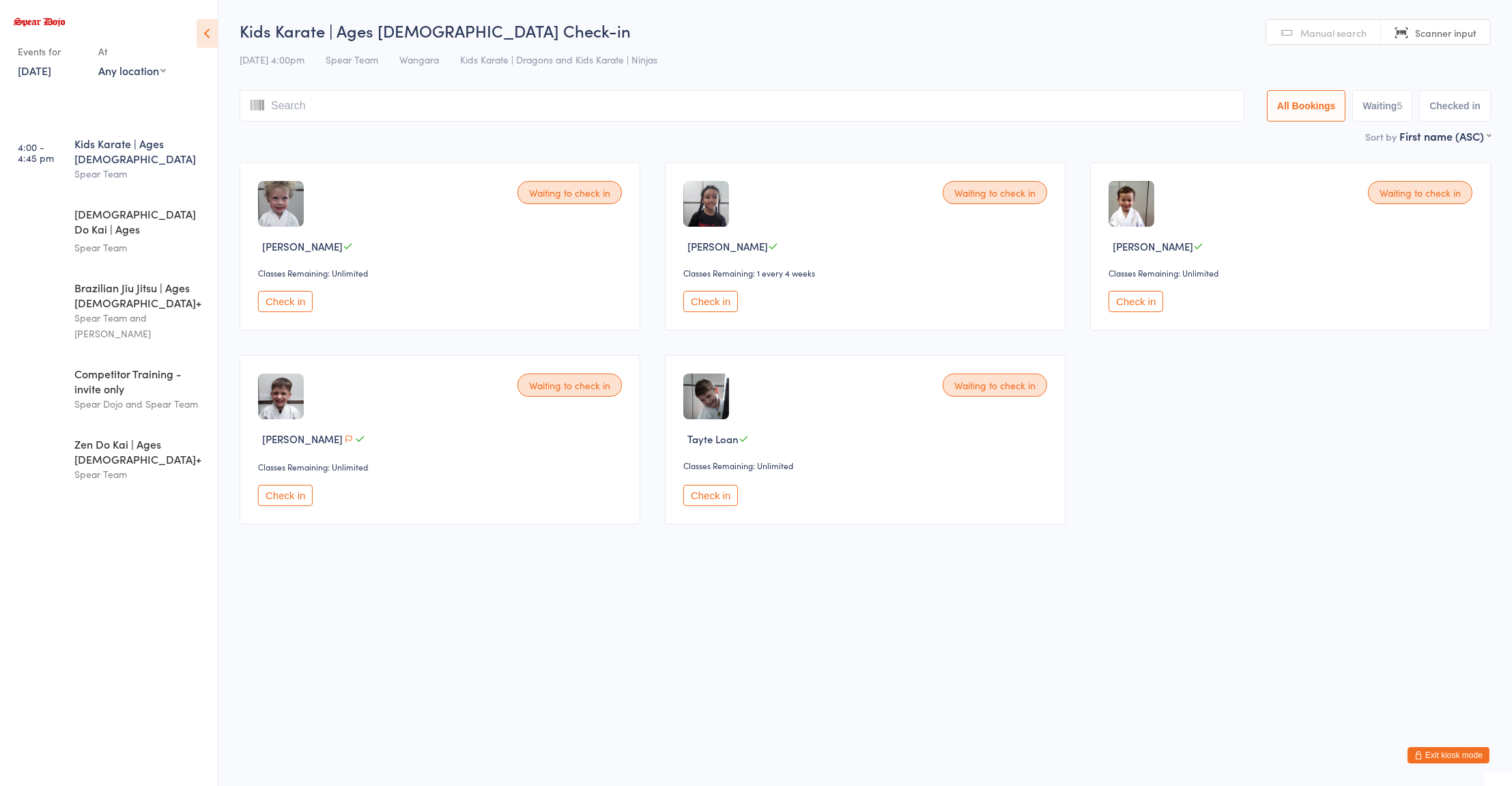
click at [1447, 756] on button "Exit kiosk mode" at bounding box center [1447, 755] width 82 height 16
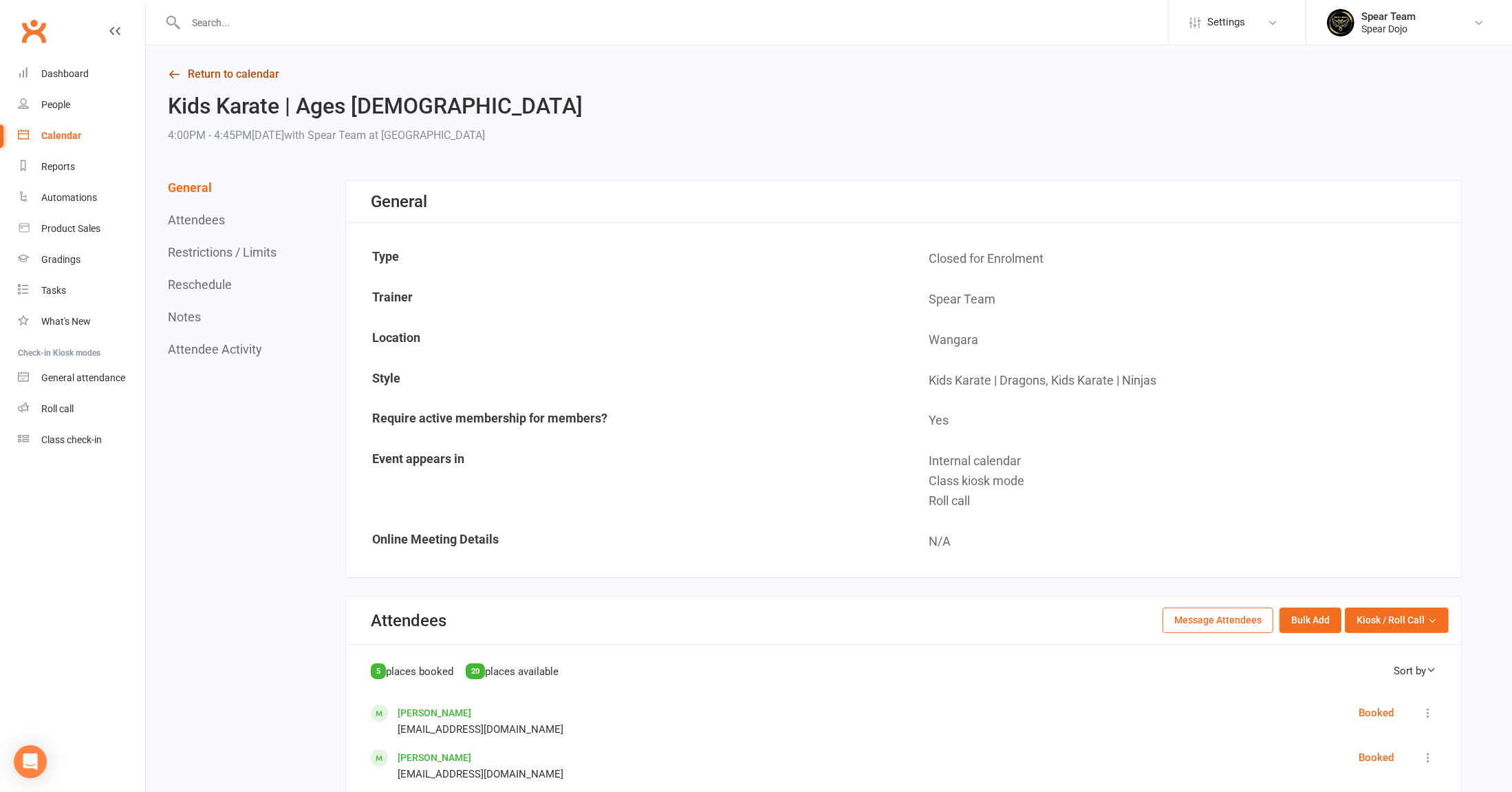
click at [248, 78] on link "Return to calendar" at bounding box center [814, 74] width 1293 height 20
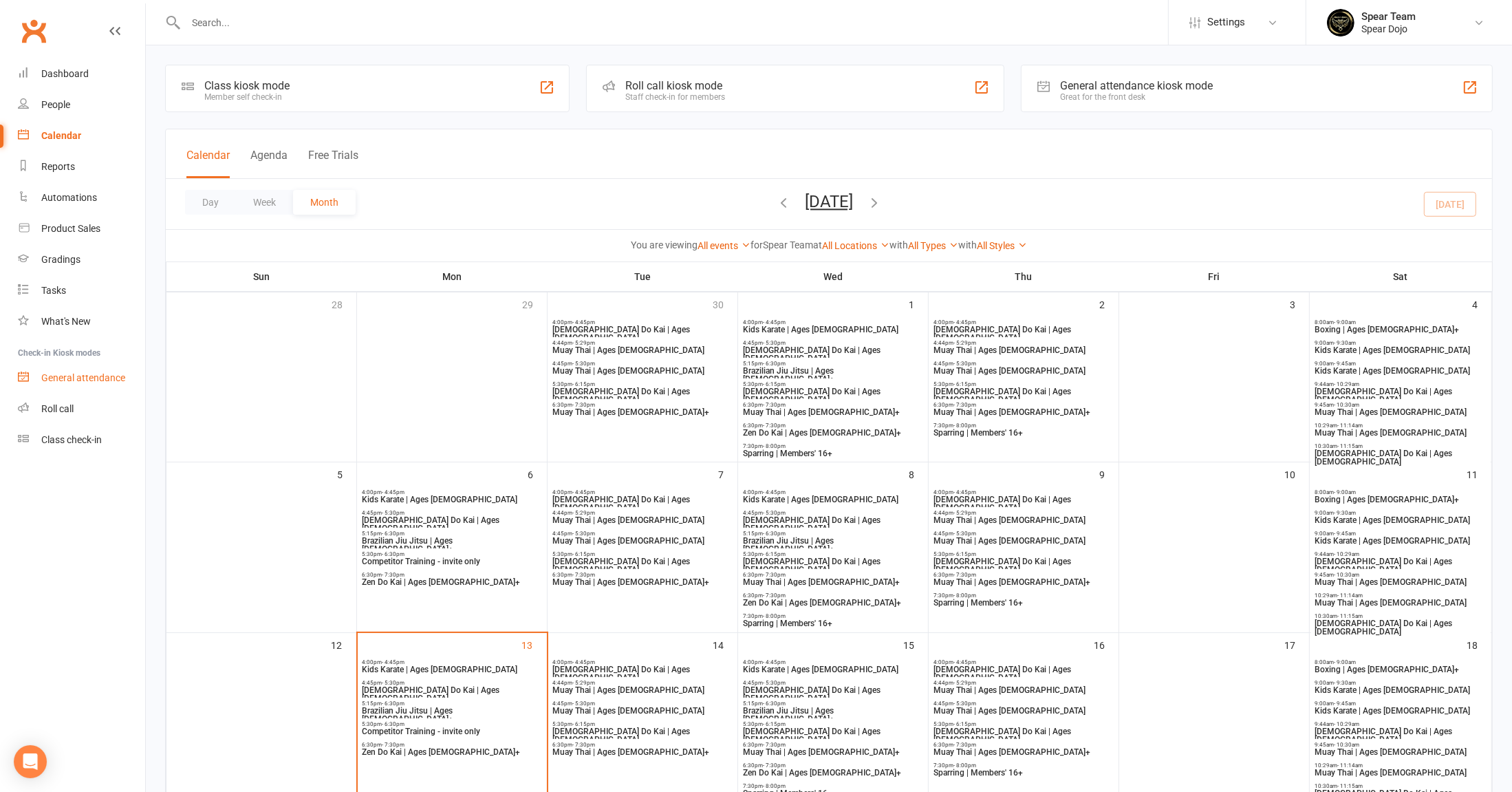
click at [92, 380] on div "General attendance" at bounding box center [83, 378] width 84 height 11
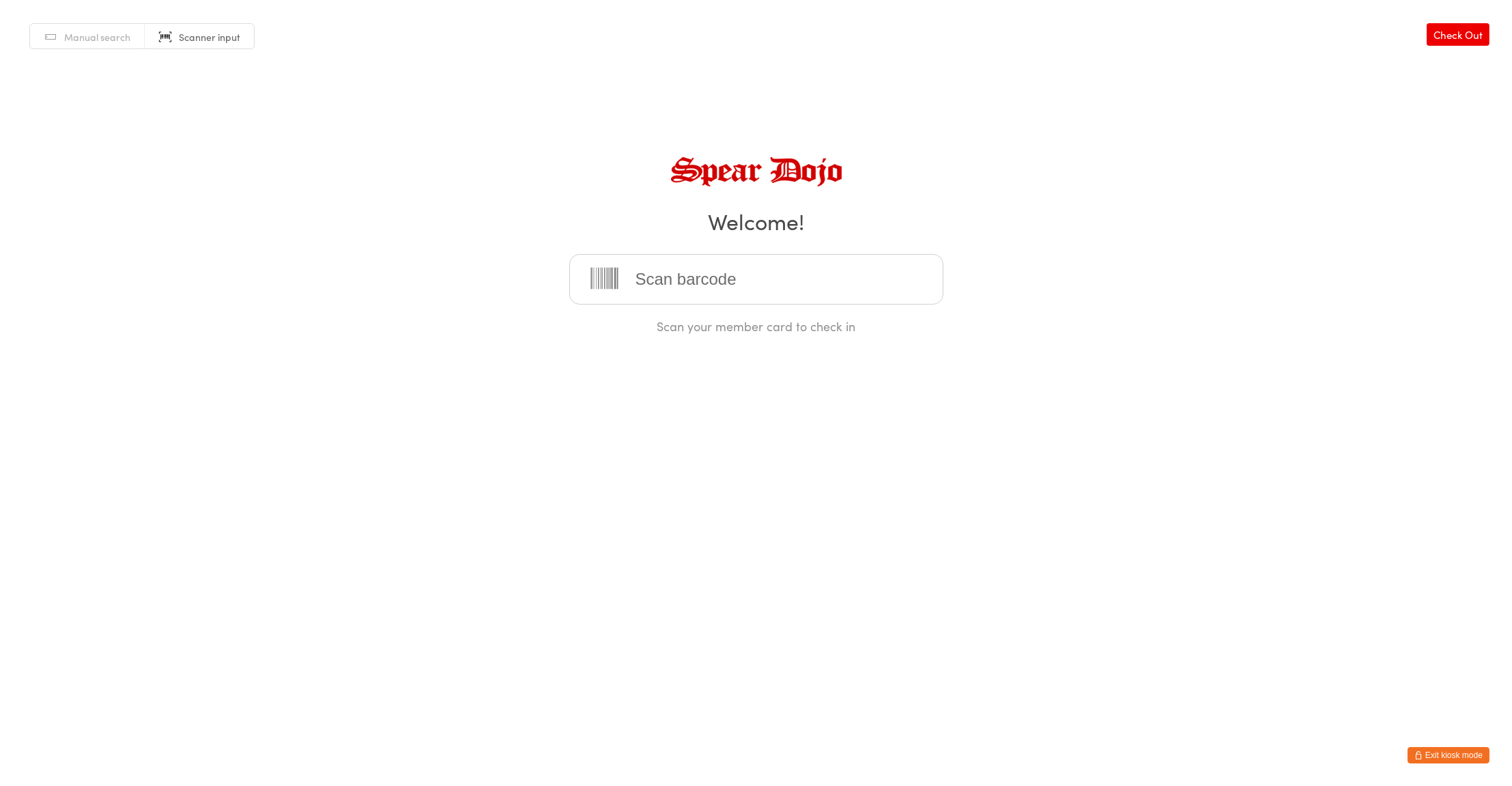
click at [1458, 41] on link "Check Out" at bounding box center [1458, 34] width 63 height 23
type input "005331"
